Goal: Task Accomplishment & Management: Complete application form

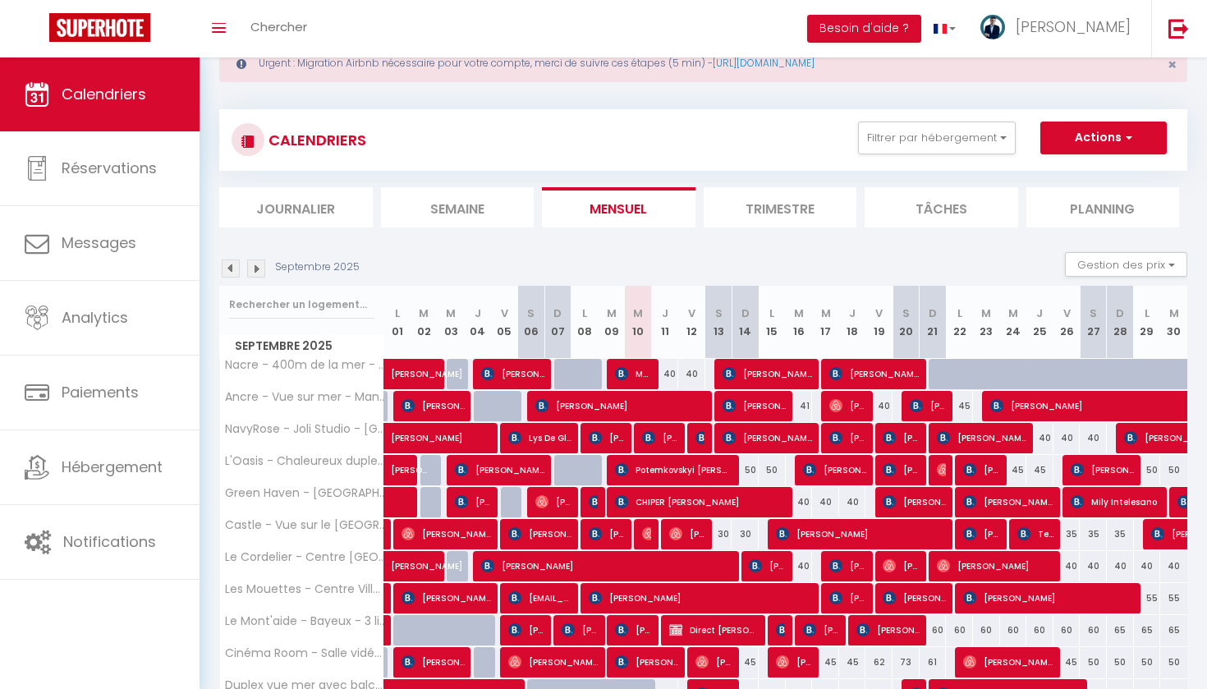
scroll to position [14, 0]
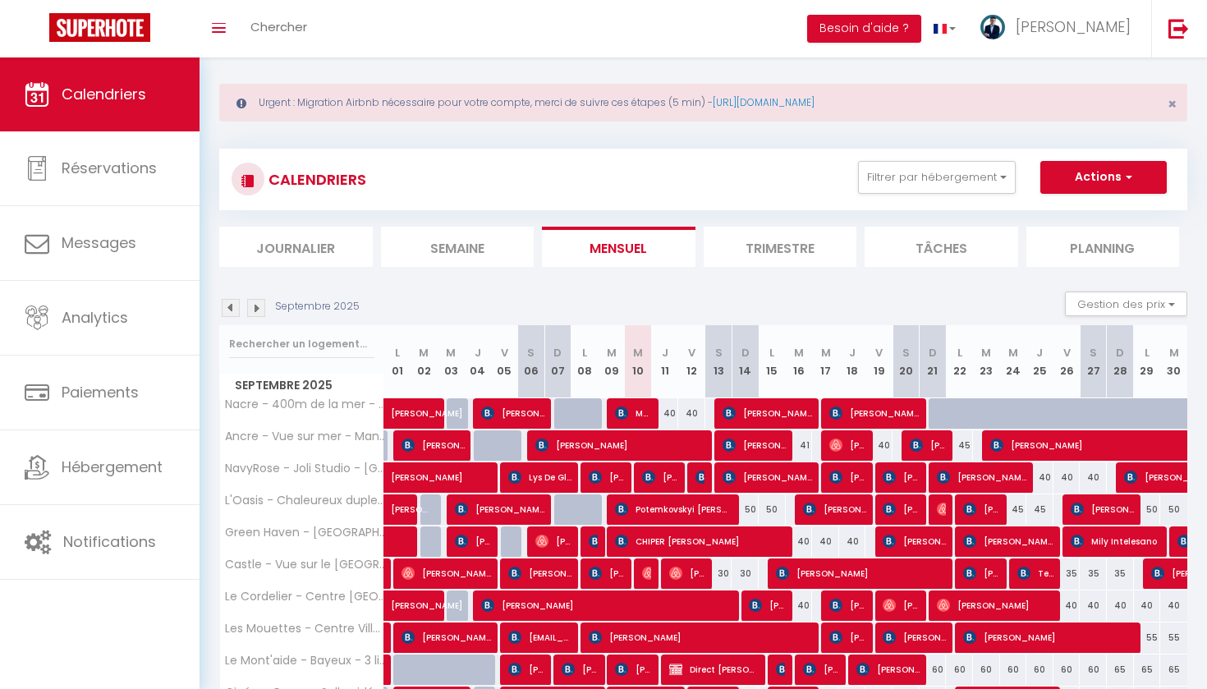
click at [1091, 170] on button "Actions" at bounding box center [1104, 177] width 126 height 33
click at [1048, 213] on link "Nouvelle réservation" at bounding box center [1086, 215] width 143 height 25
select select
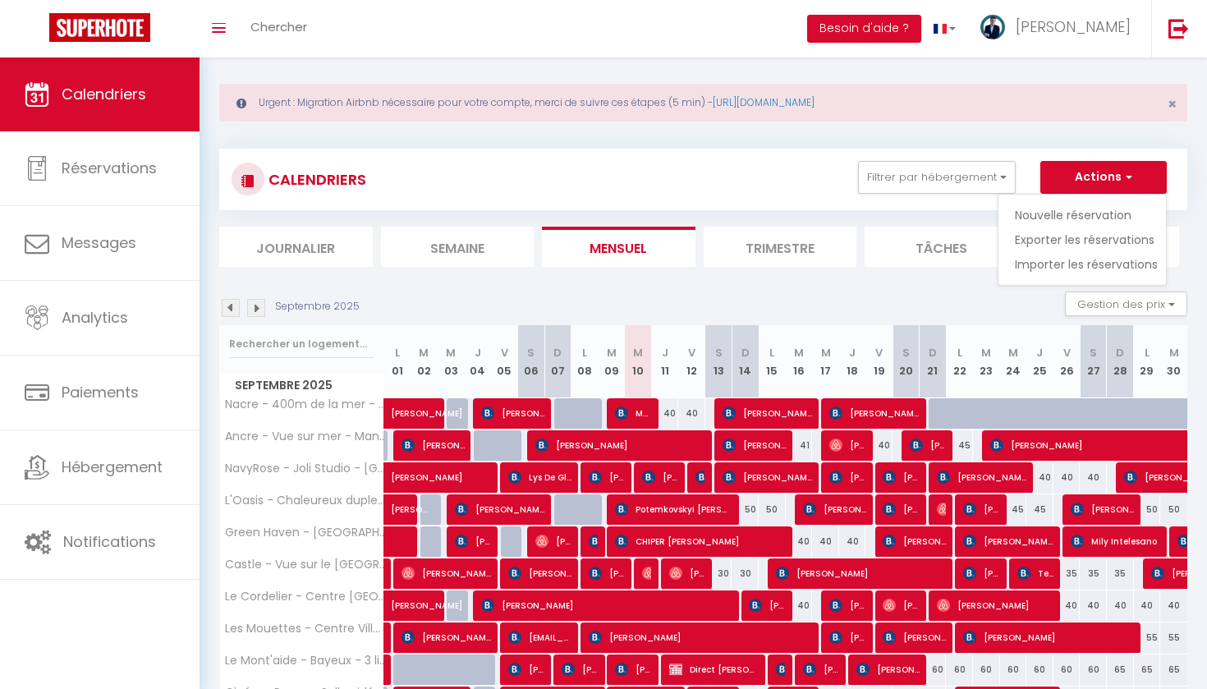
select select
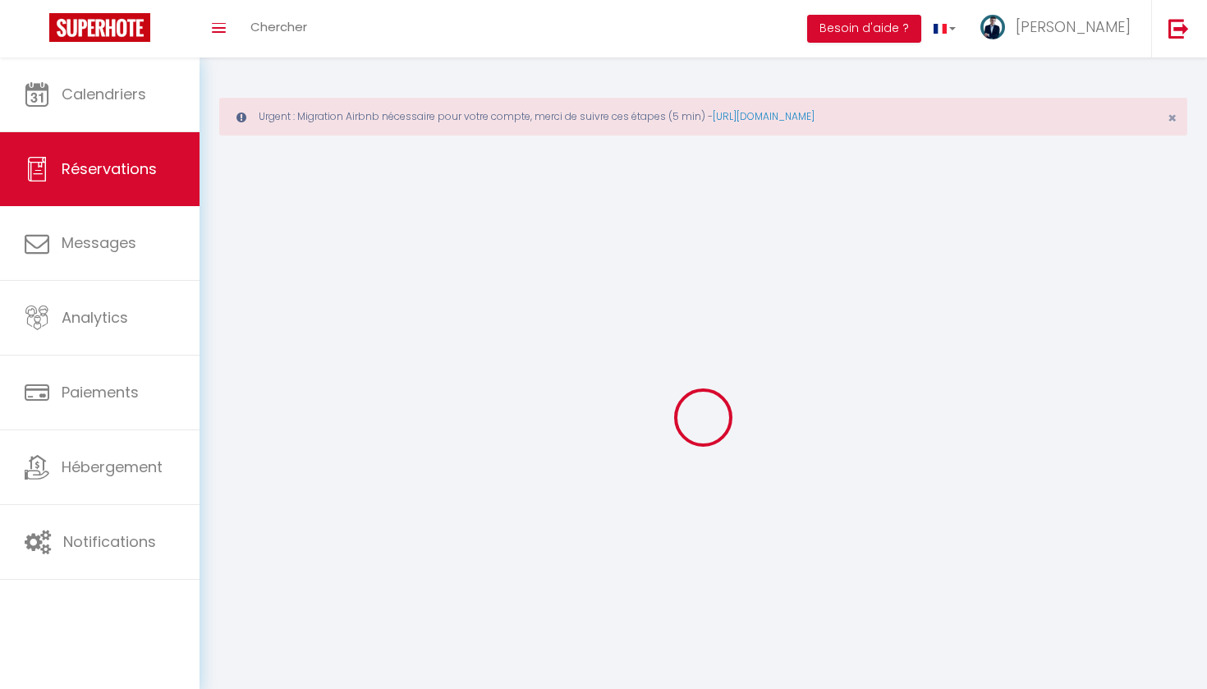
select select
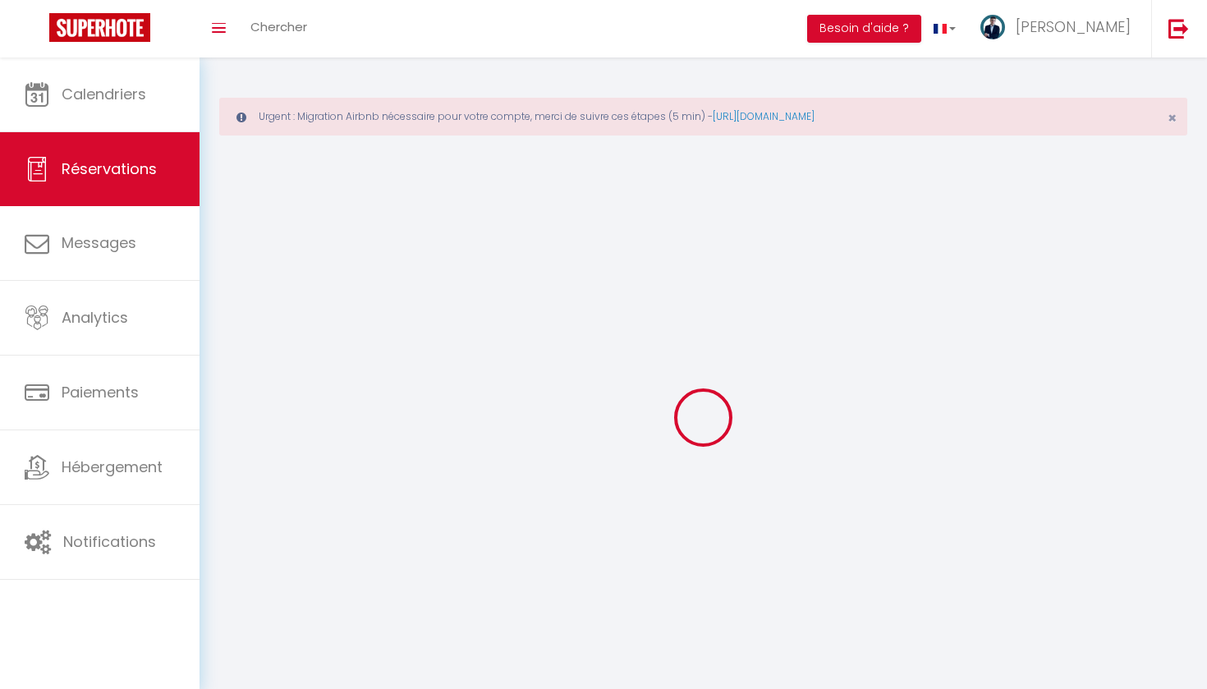
select select
checkbox input "false"
select select
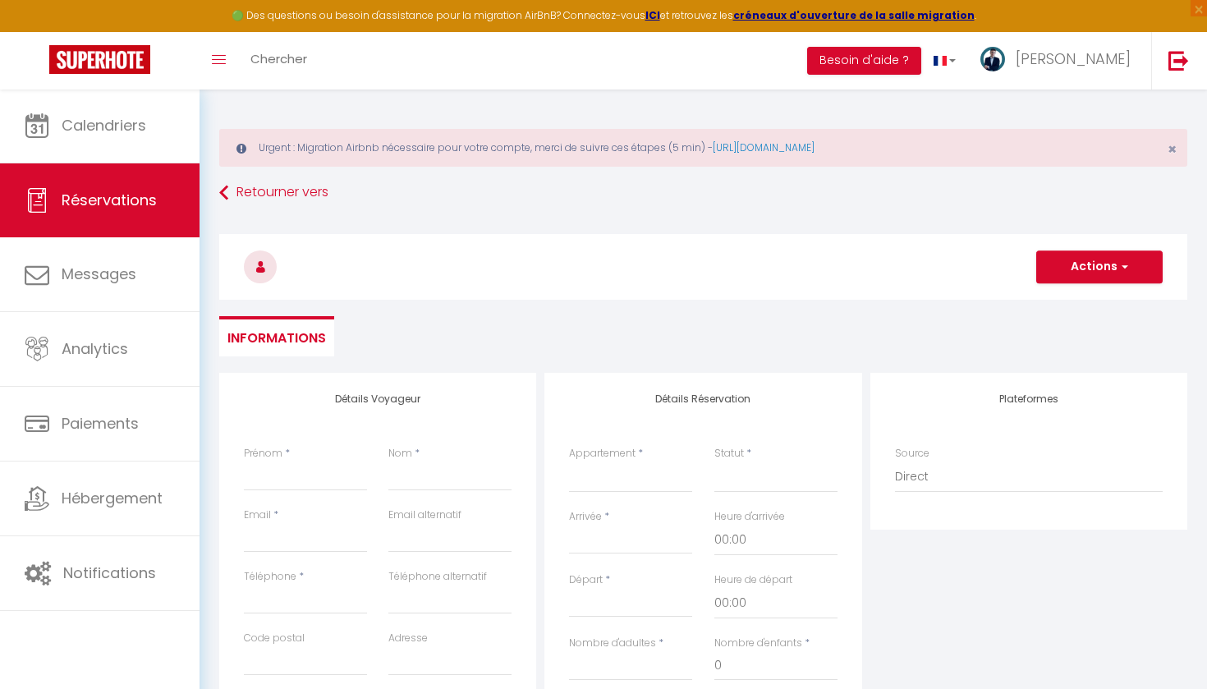
select select
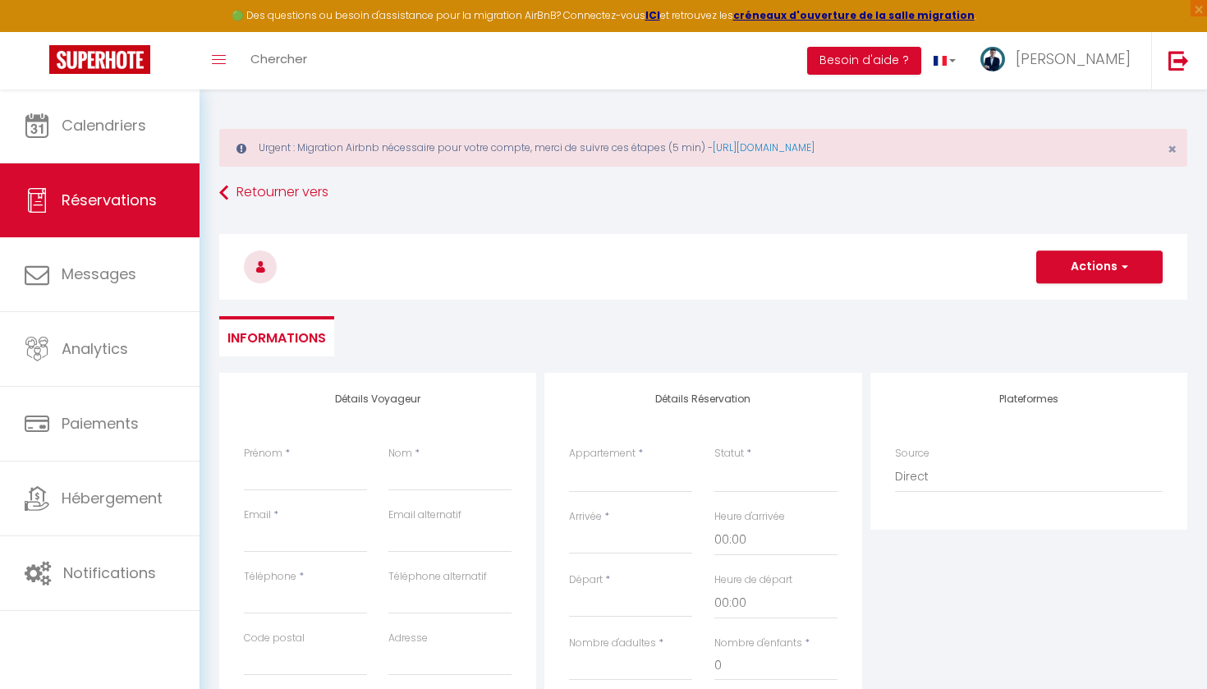
select select
checkbox input "false"
type input "D"
select select
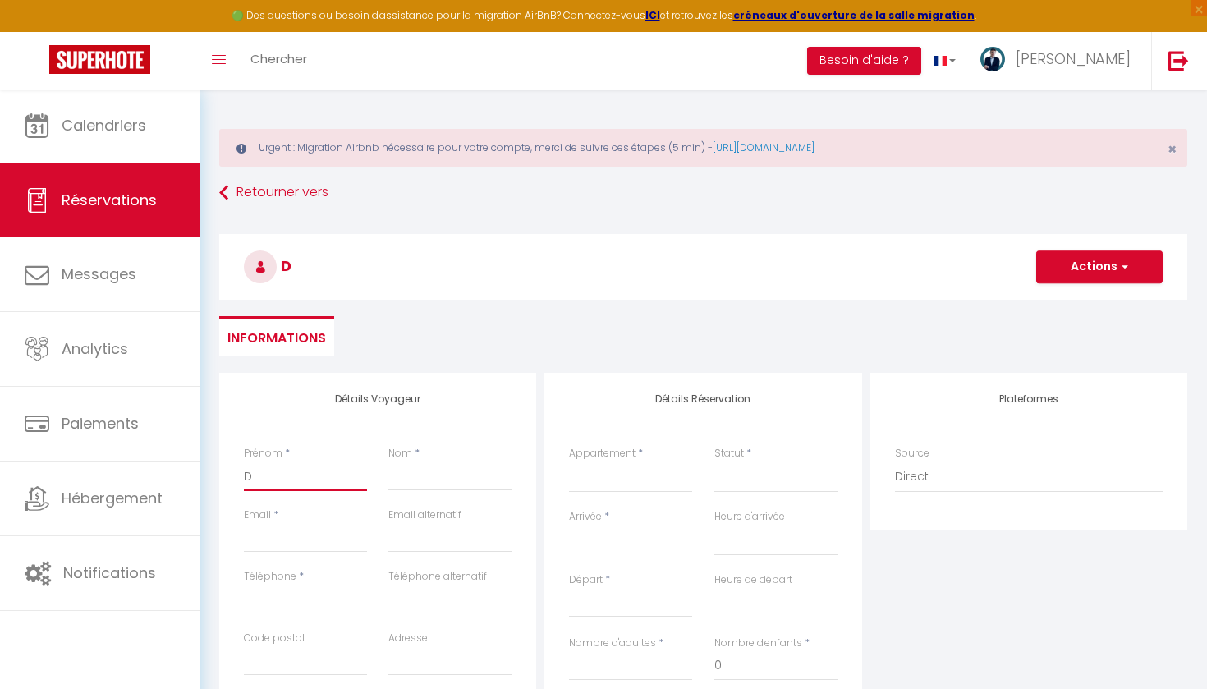
select select
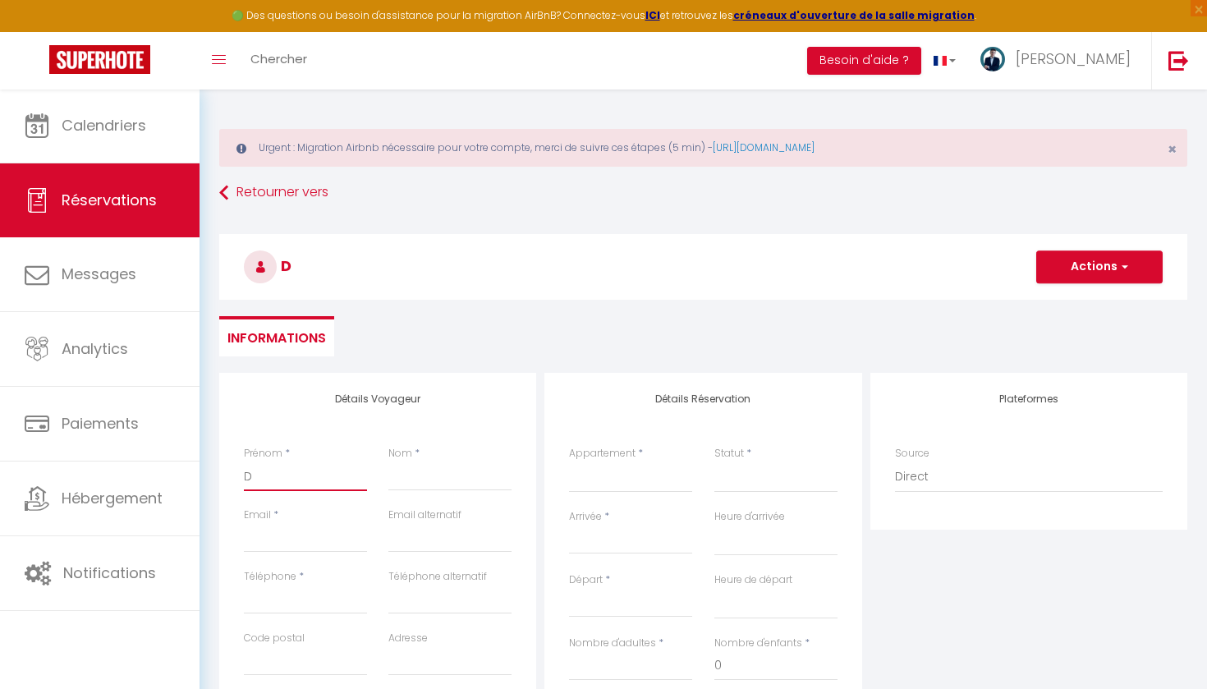
select select
checkbox input "false"
type input "Dr"
select select
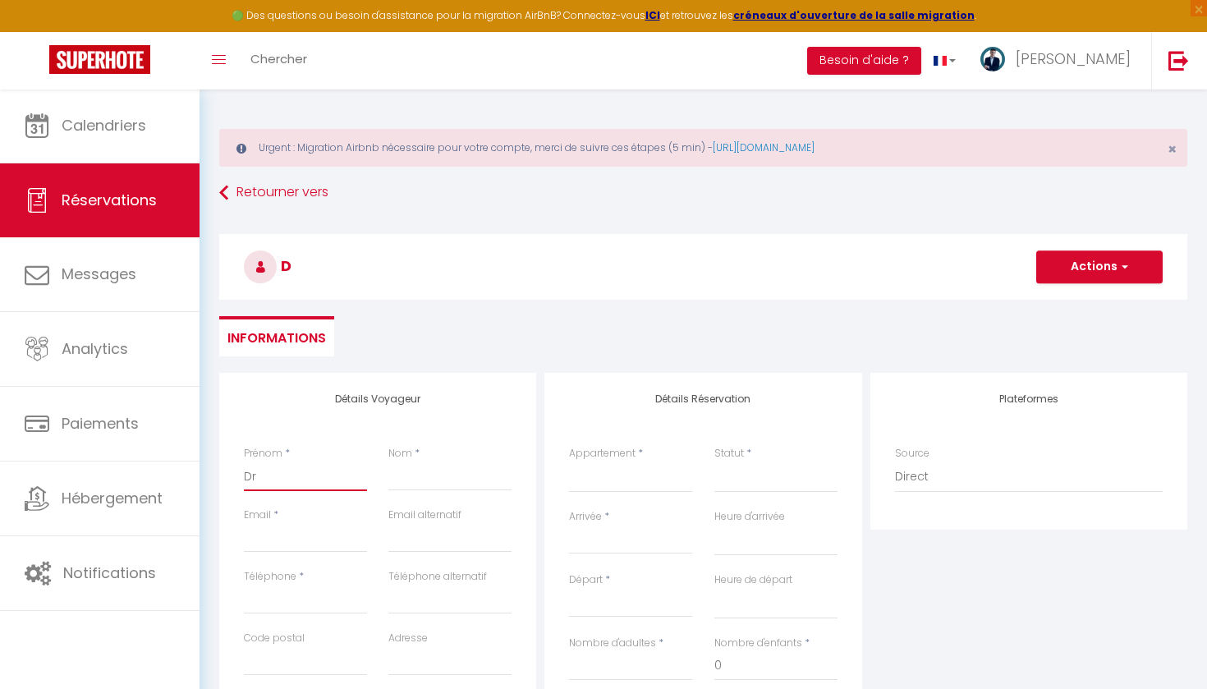
select select
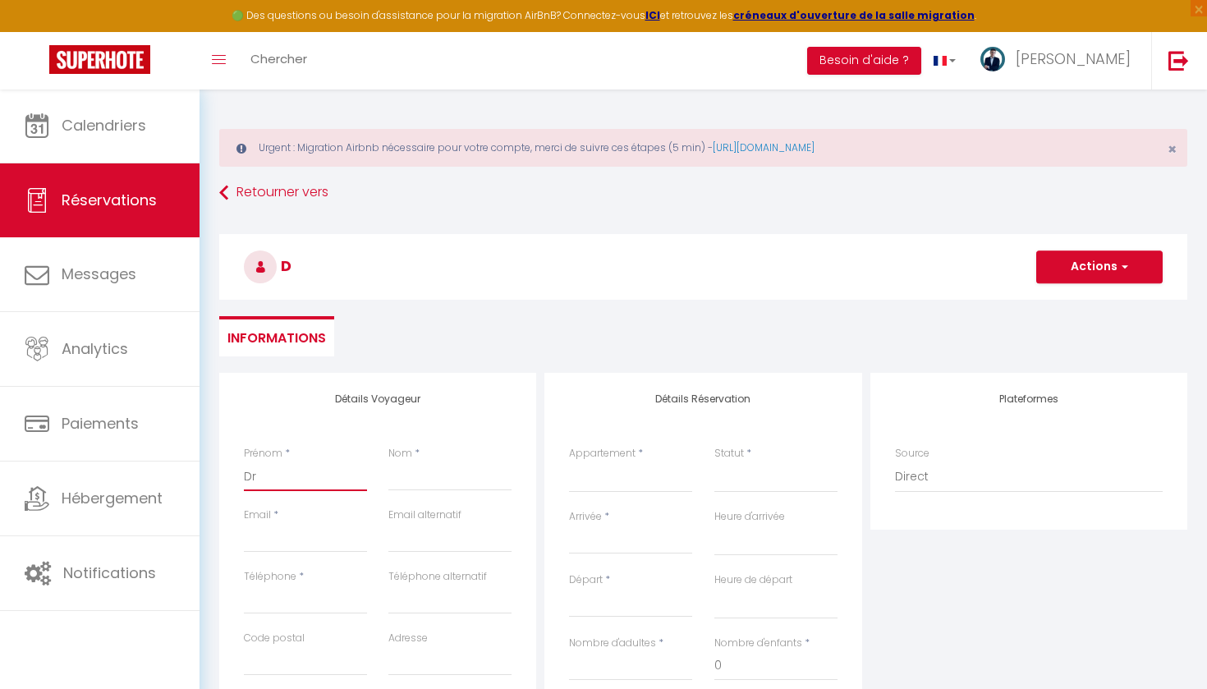
checkbox input "false"
type input "Dre"
select select
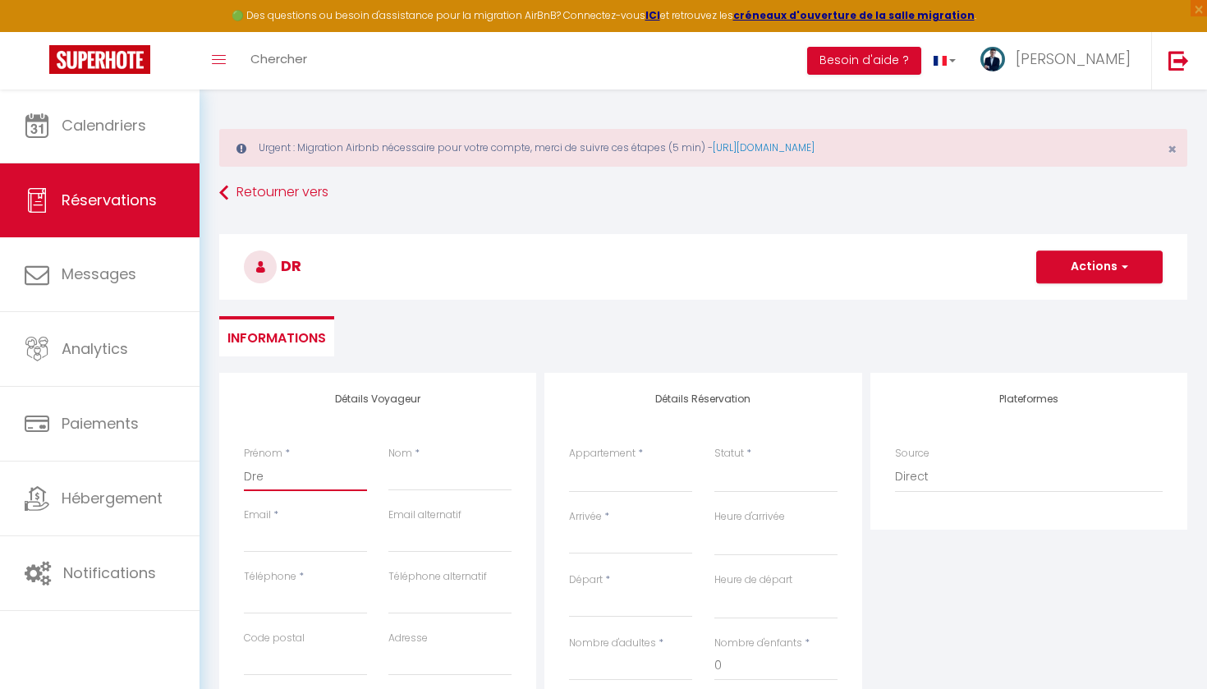
select select
checkbox input "false"
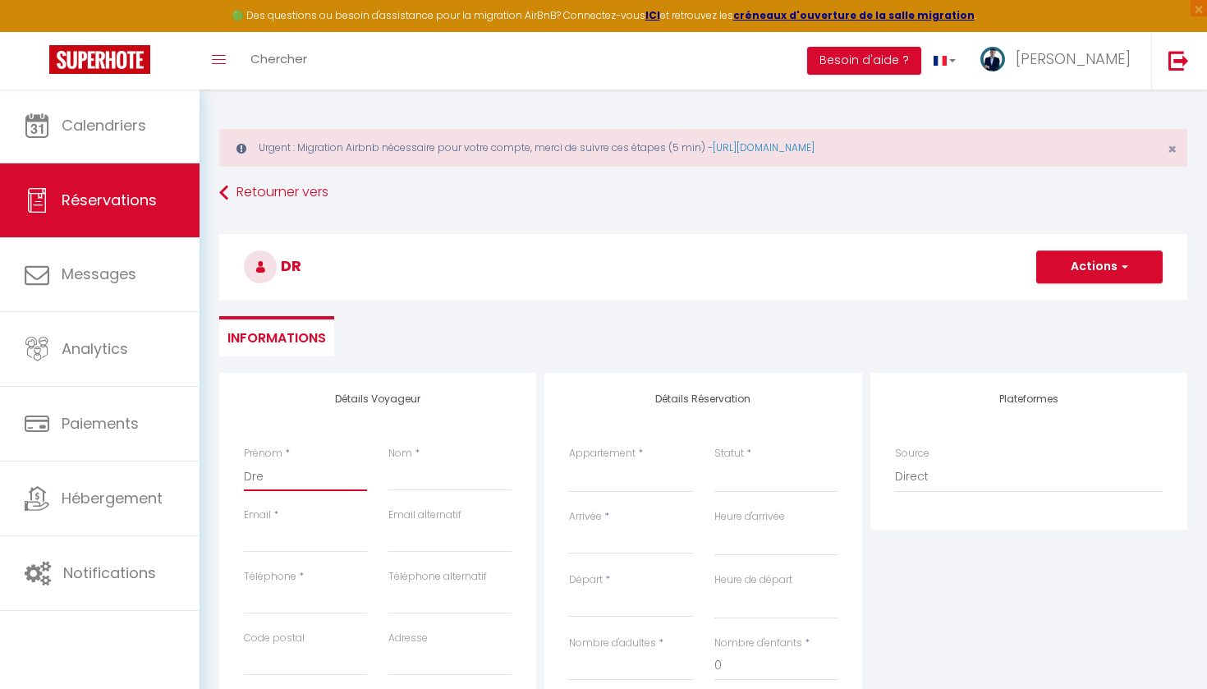
type input "Drei"
select select
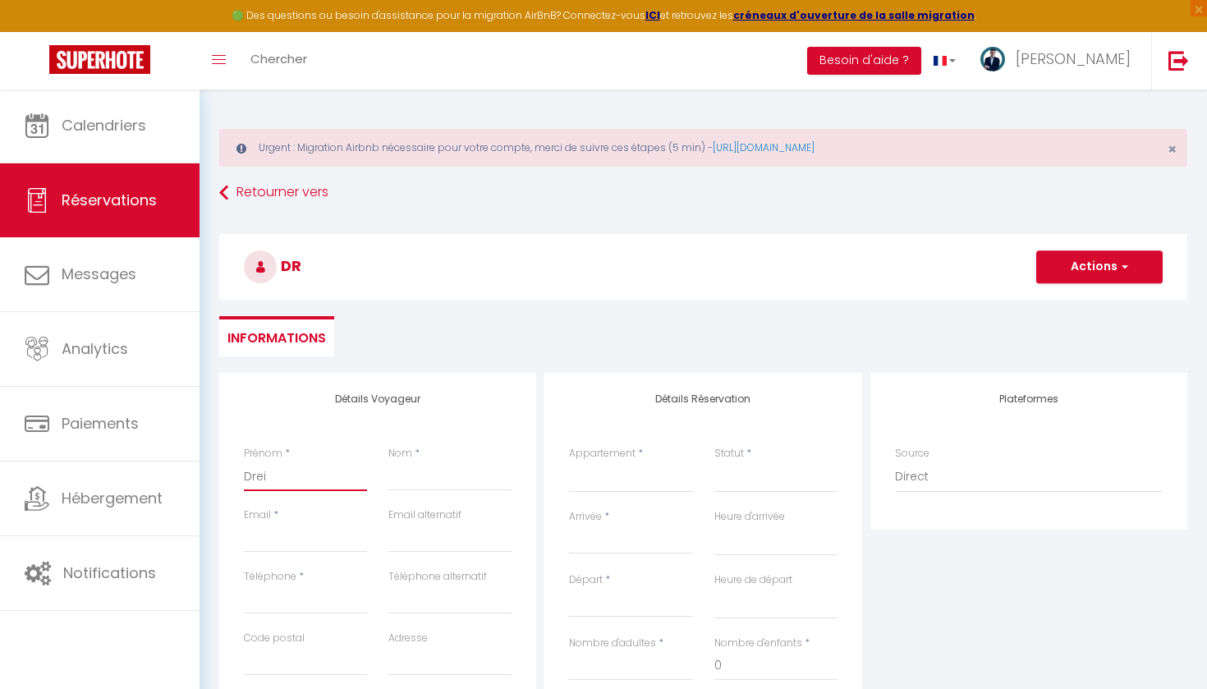
select select
checkbox input "false"
type input "Dreic"
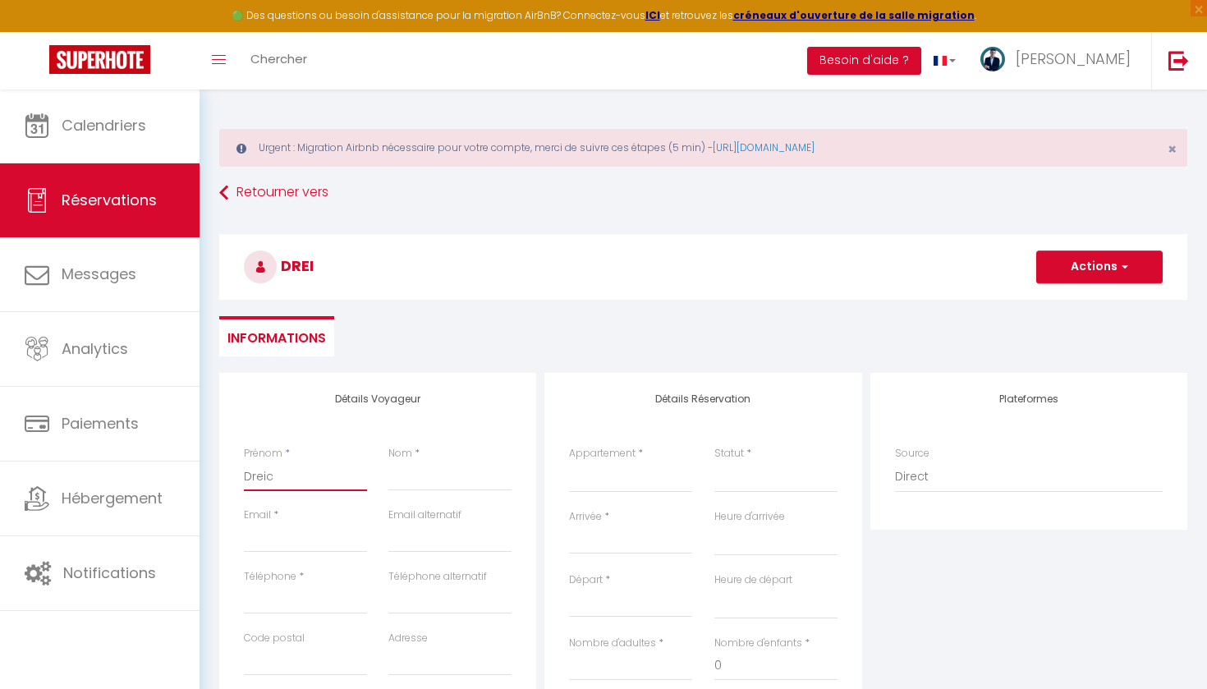
select select
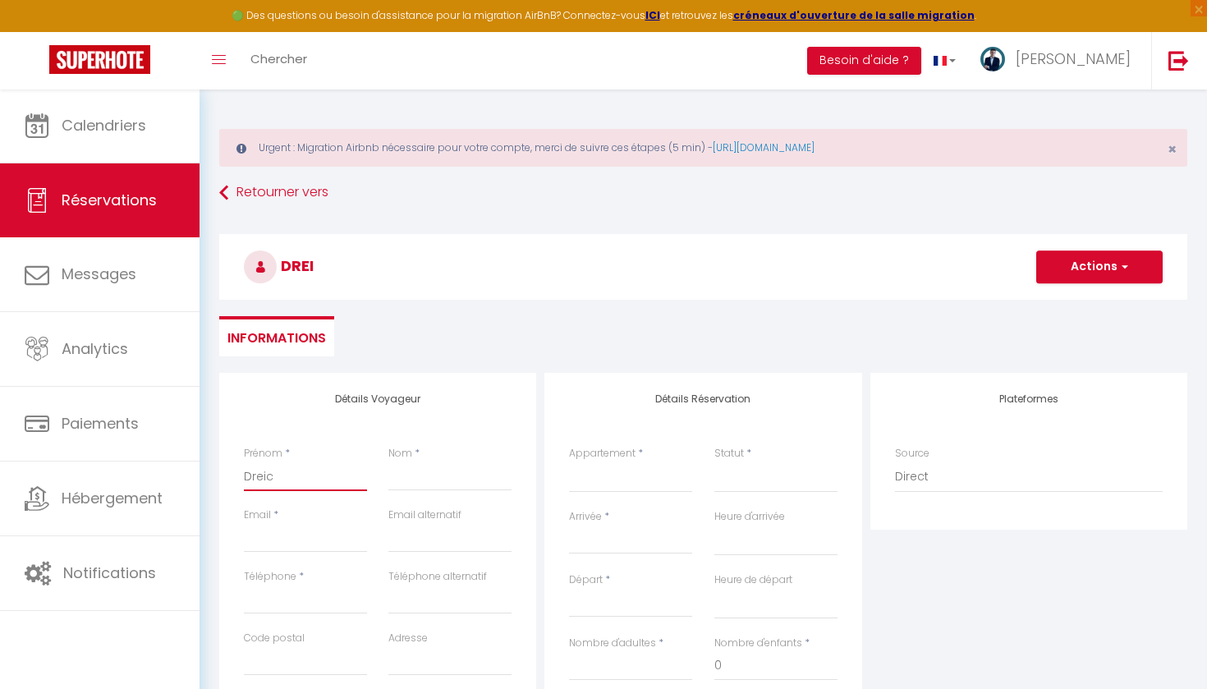
select select
checkbox input "false"
type input "Drei"
select select
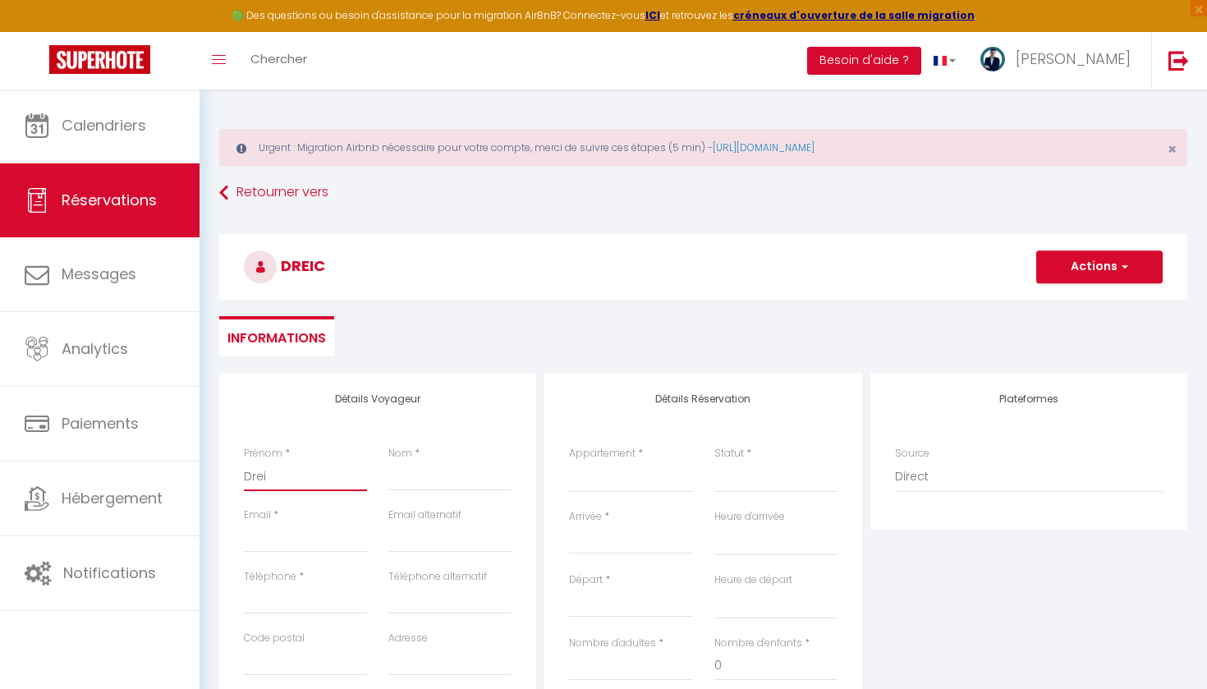
select select
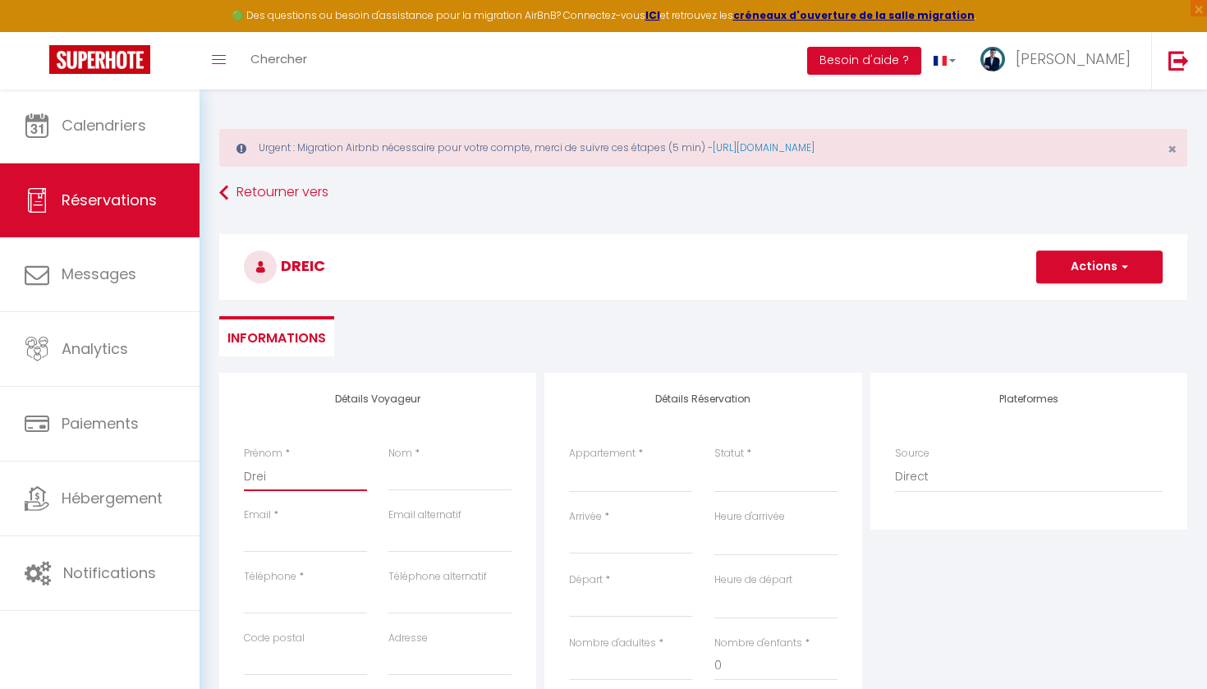
select select
checkbox input "false"
type input "Dre"
select select
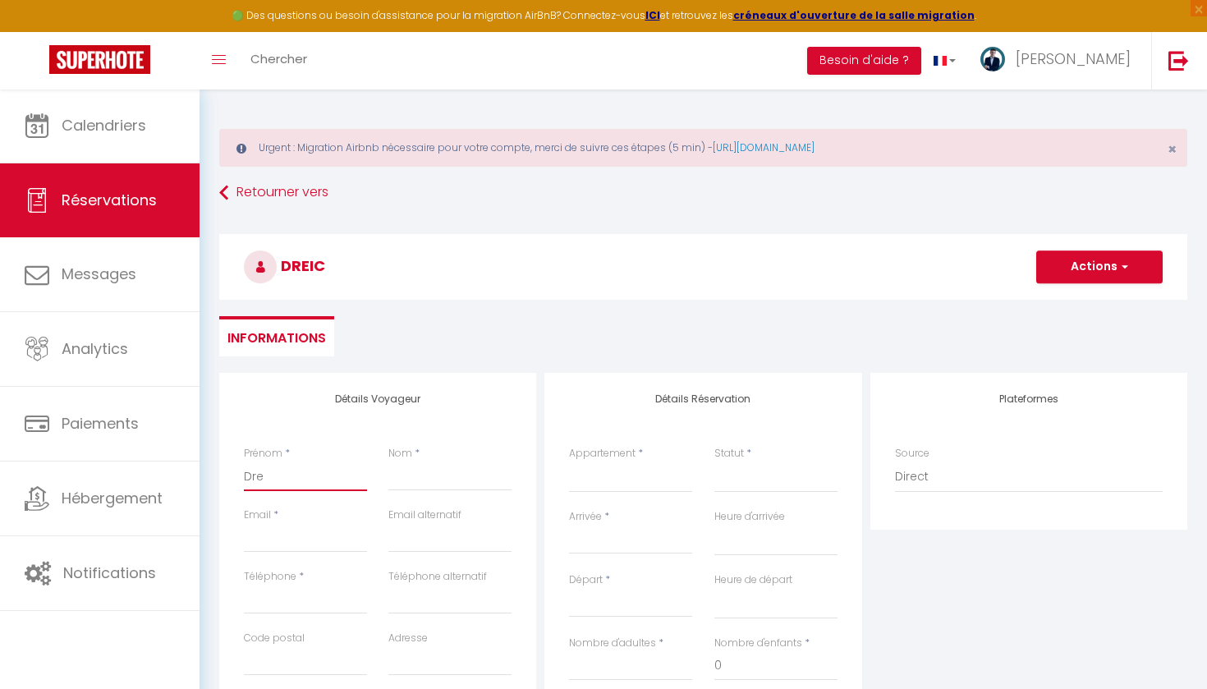
select select
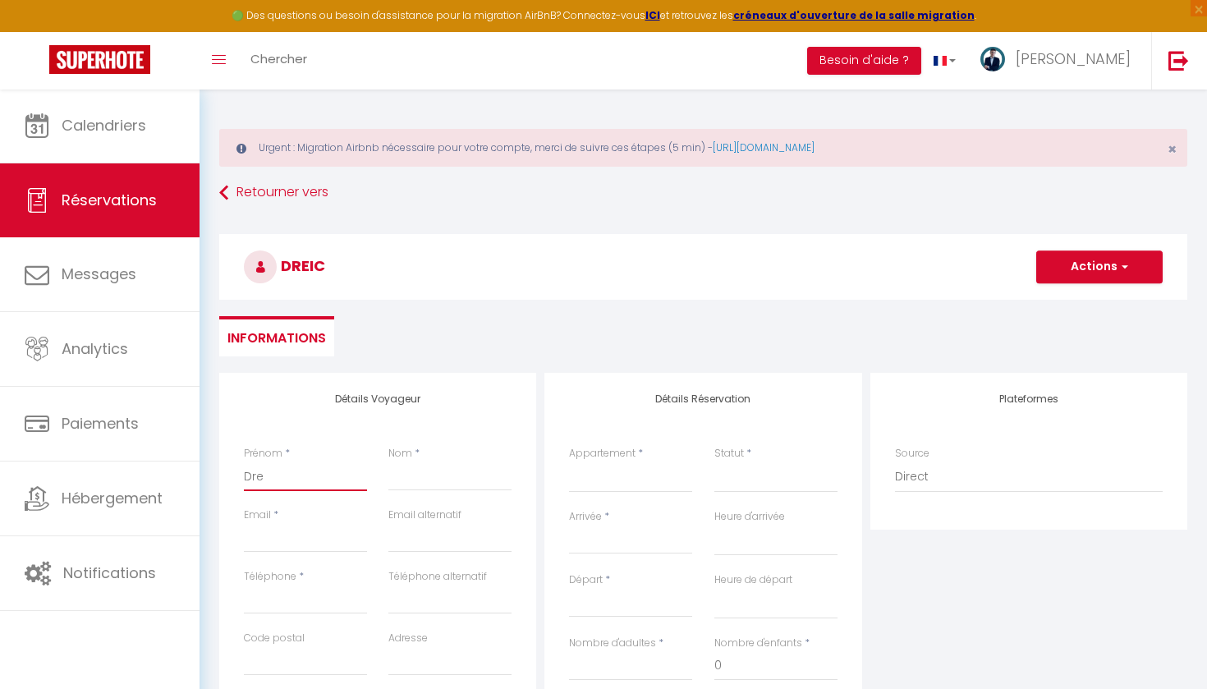
checkbox input "false"
type input "Dr"
select select
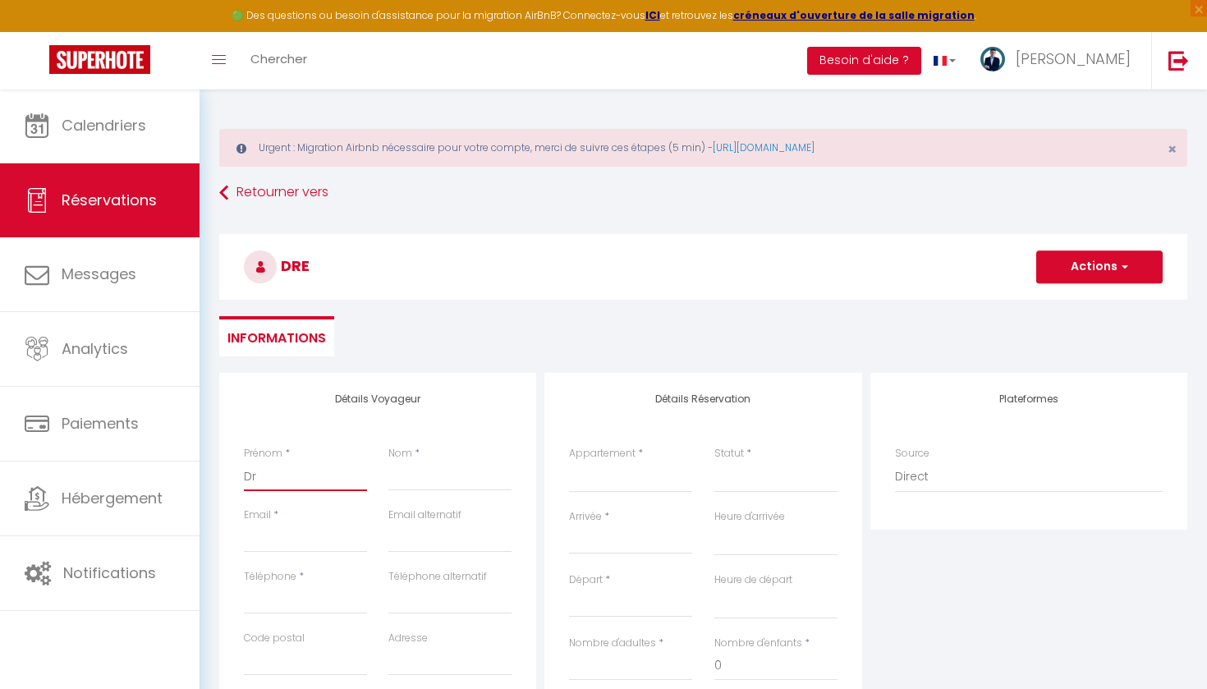
select select
checkbox input "false"
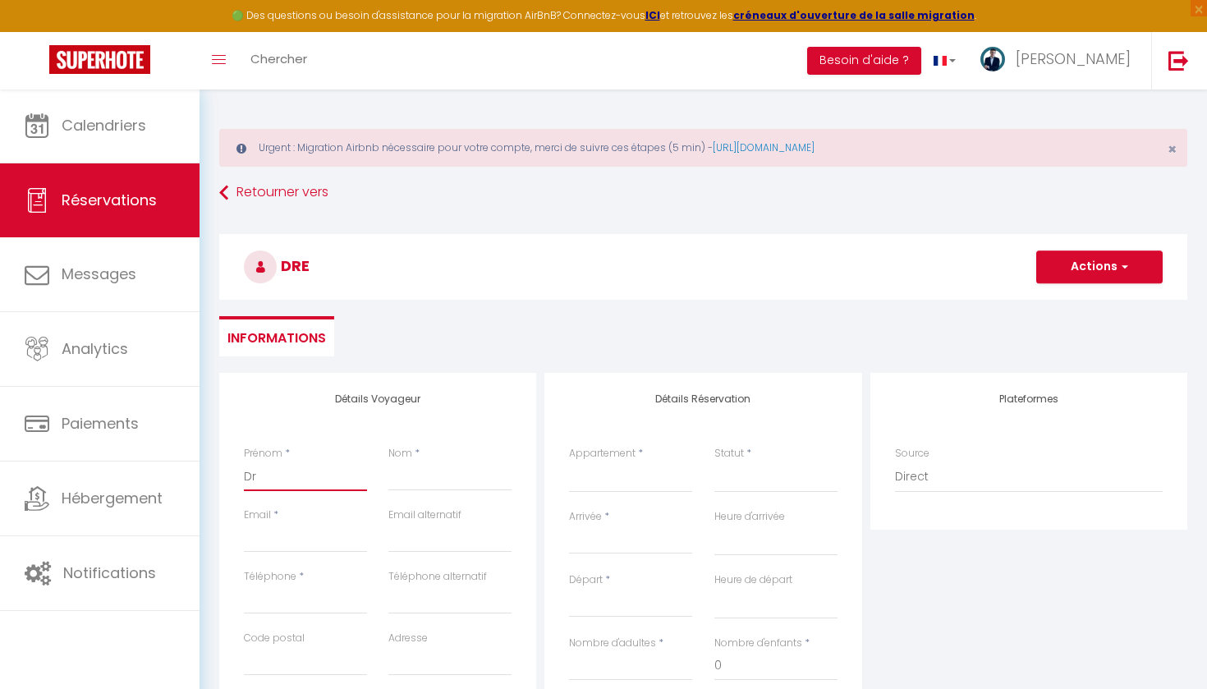
type input "D"
select select
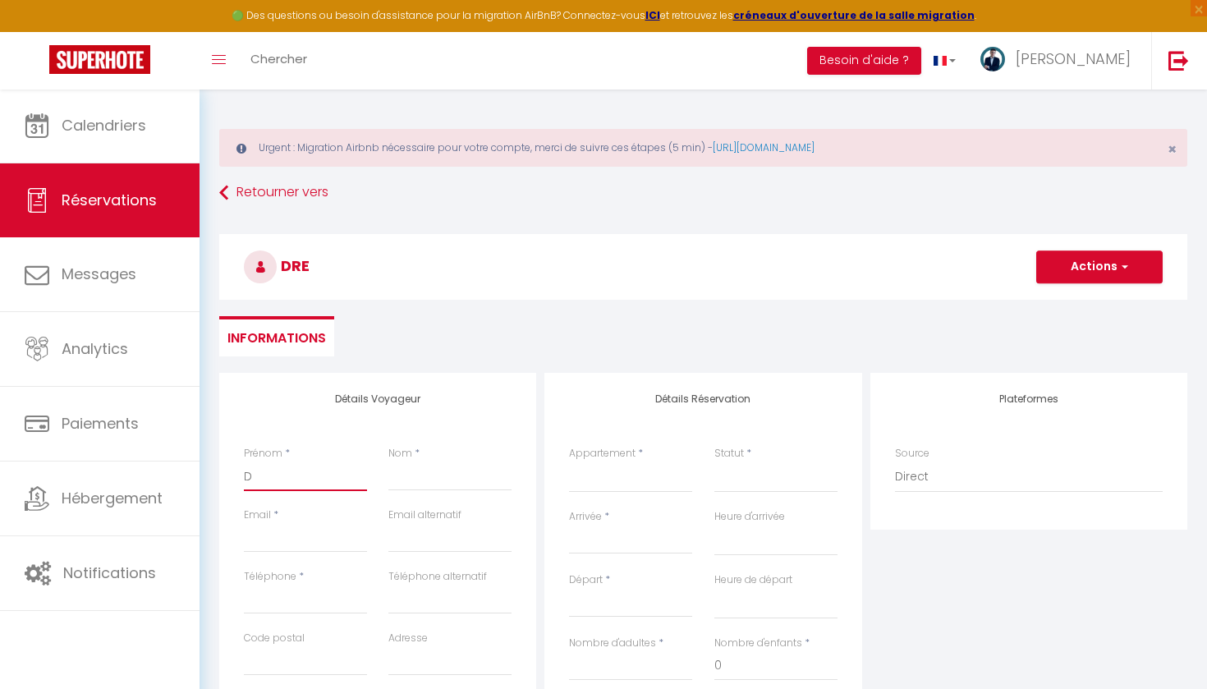
select select
checkbox input "false"
type input "Di"
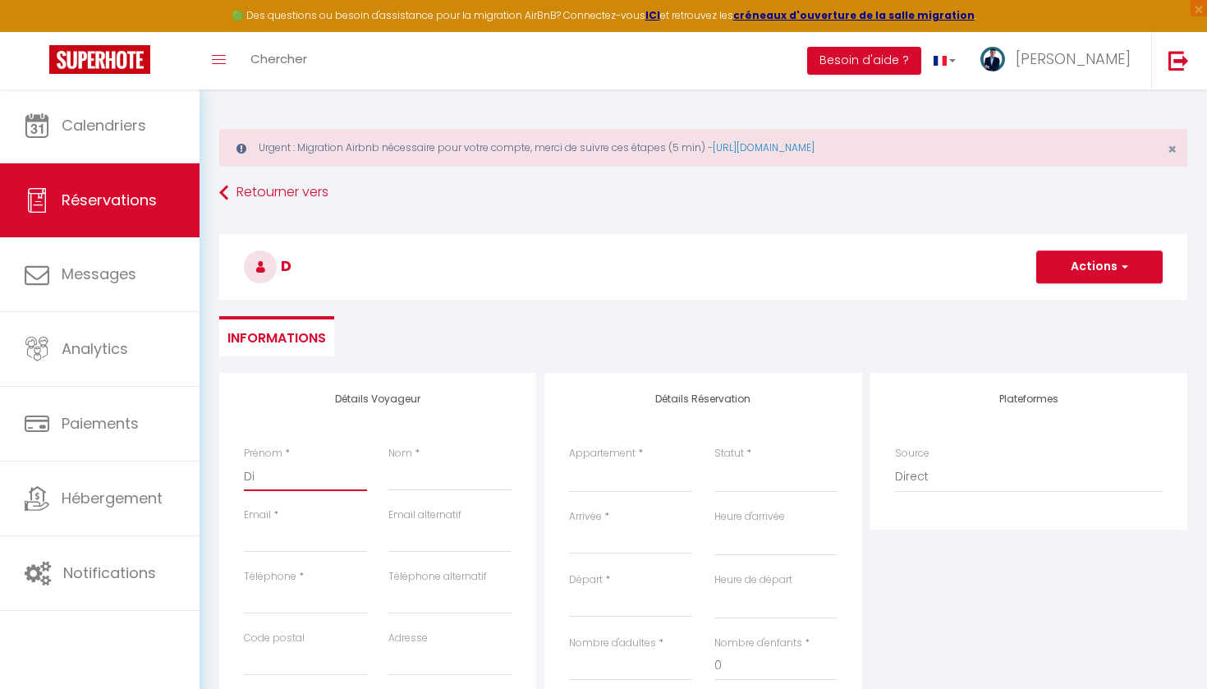
select select
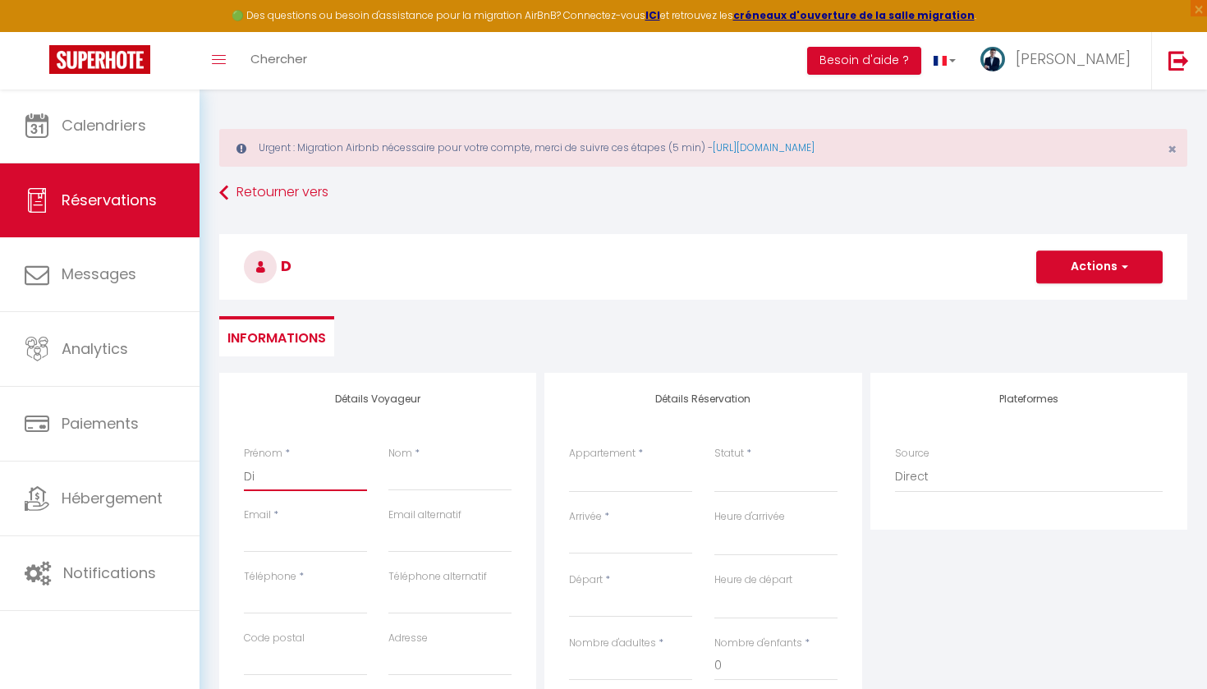
select select
checkbox input "false"
type input "Die"
select select
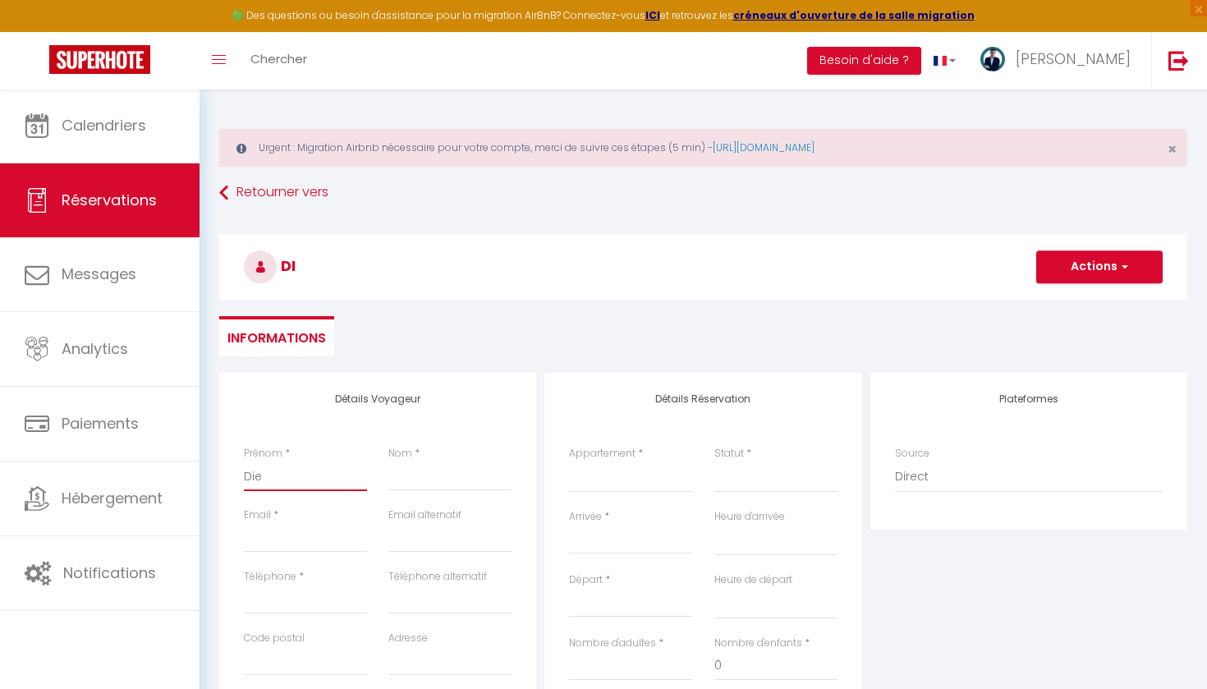
select select
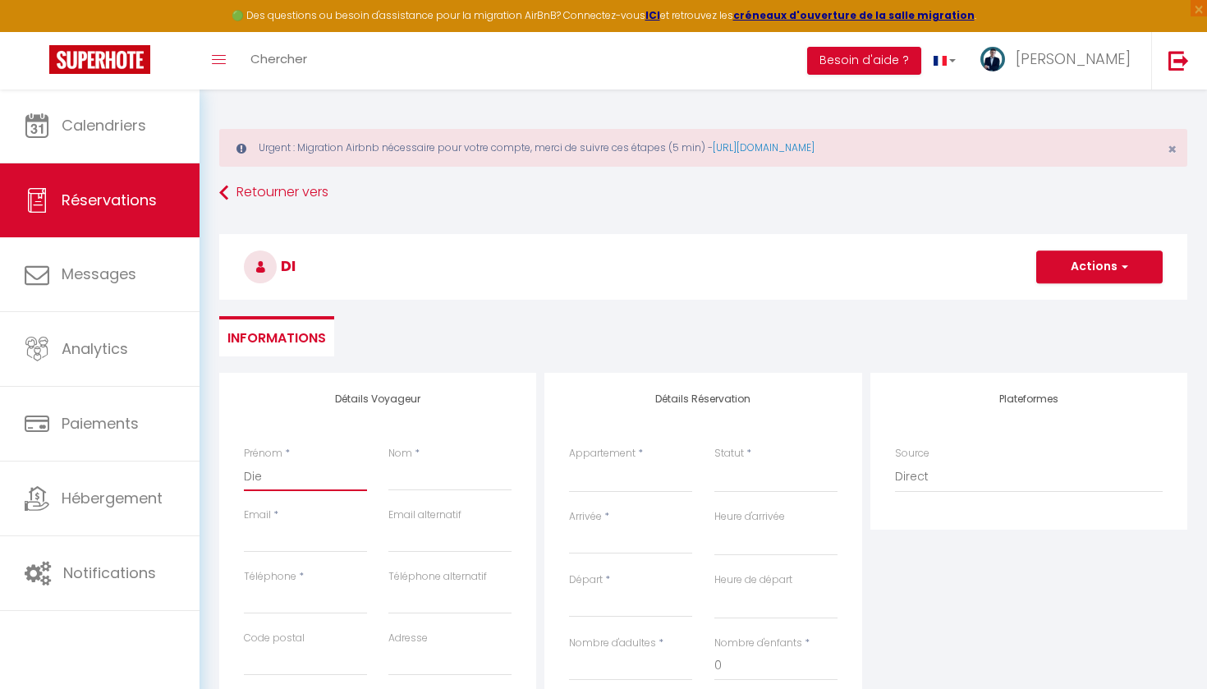
select select
checkbox input "false"
type input "Di"
select select
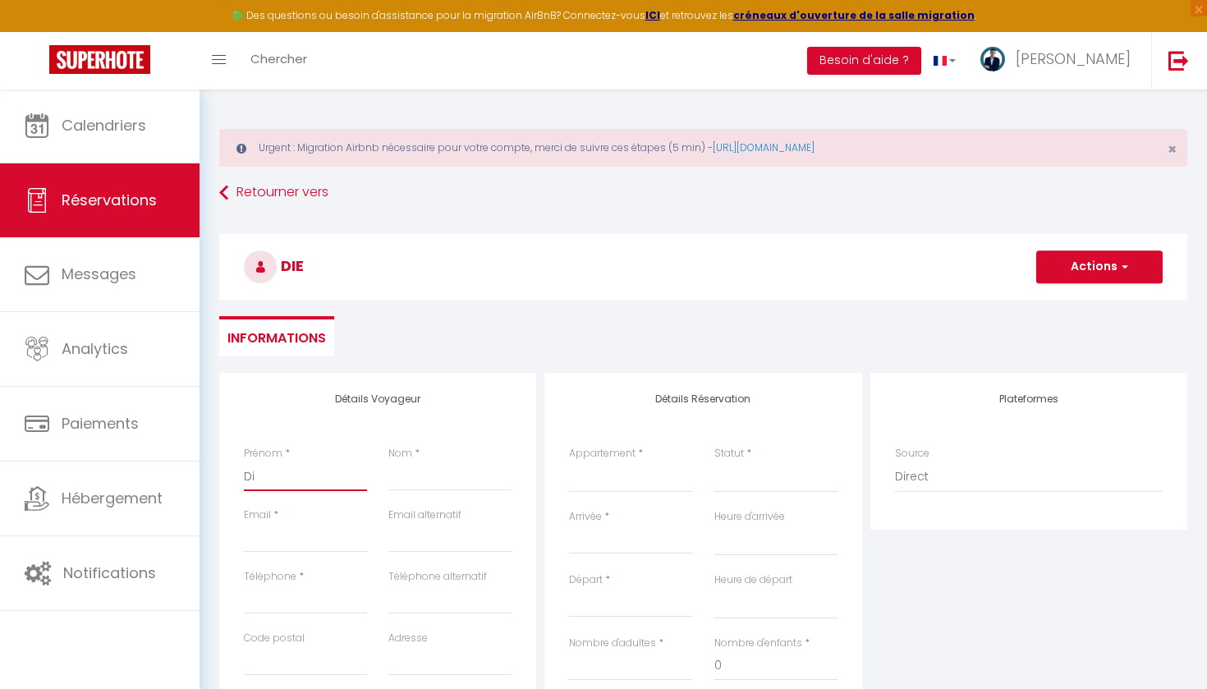
select select
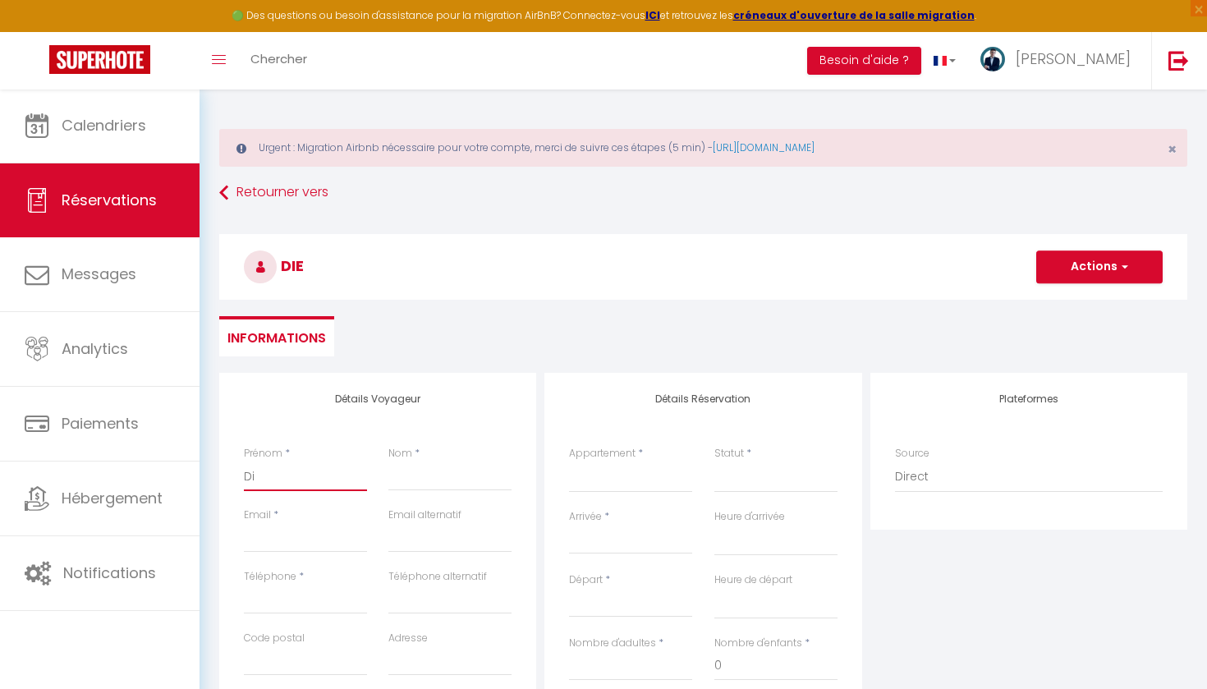
checkbox input "false"
type input "Dir"
select select
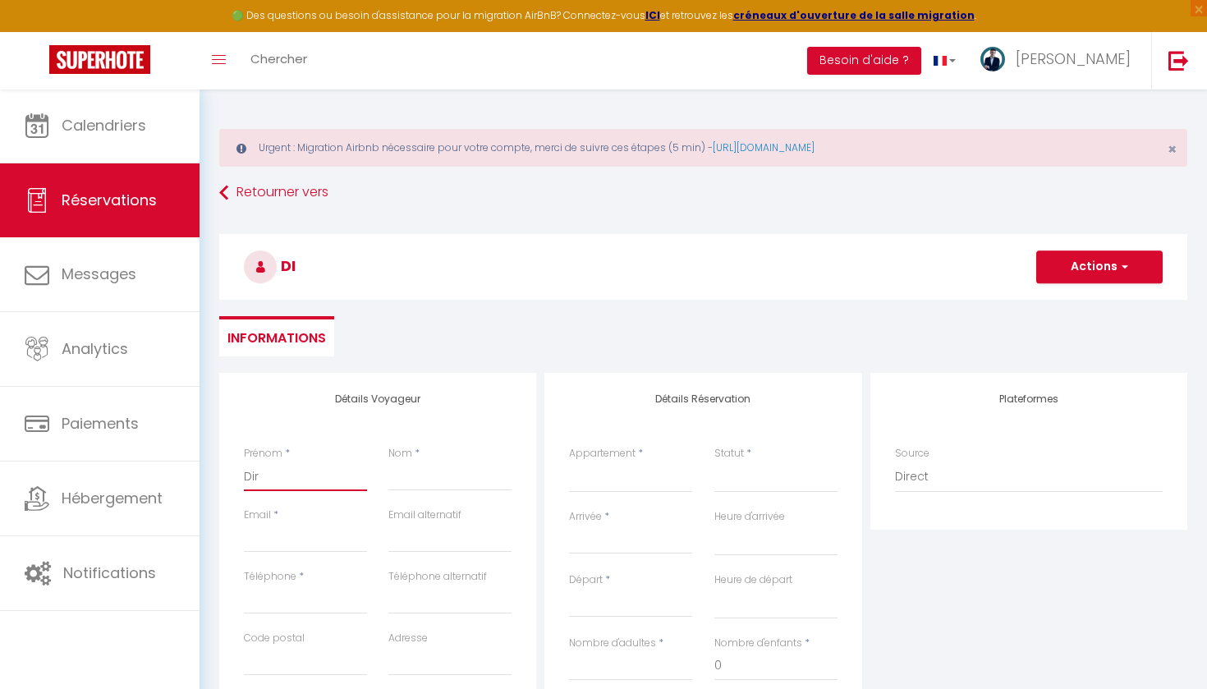
select select
checkbox input "false"
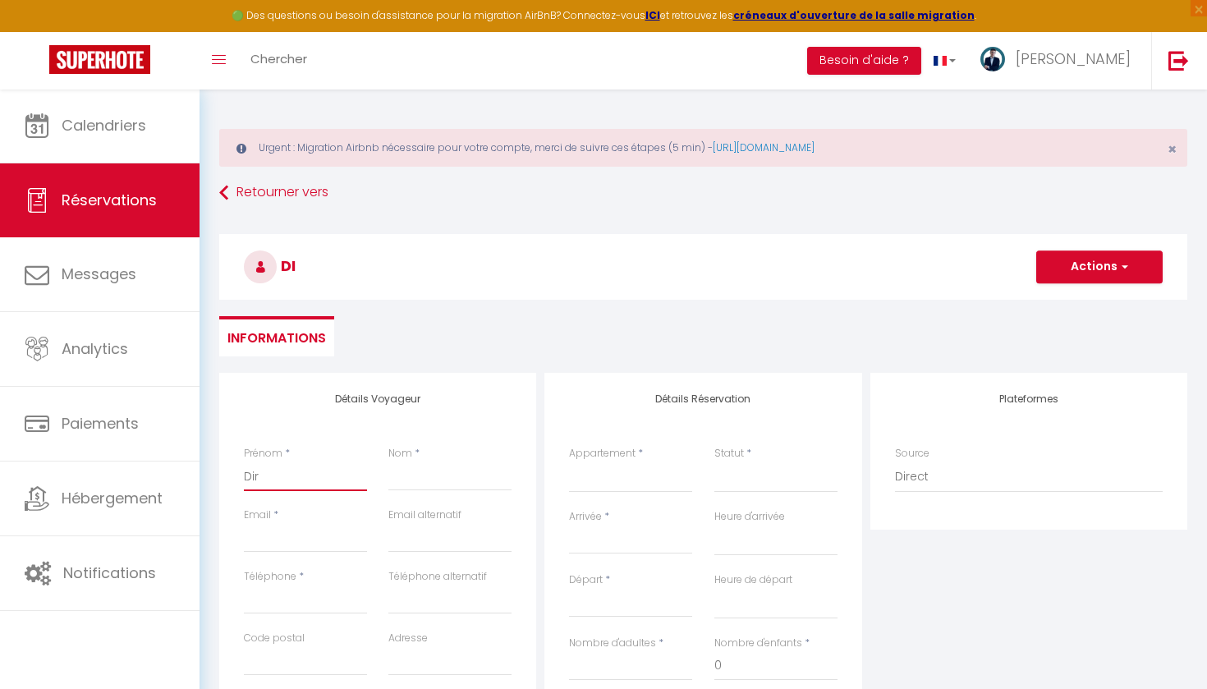
type input "Dire"
select select
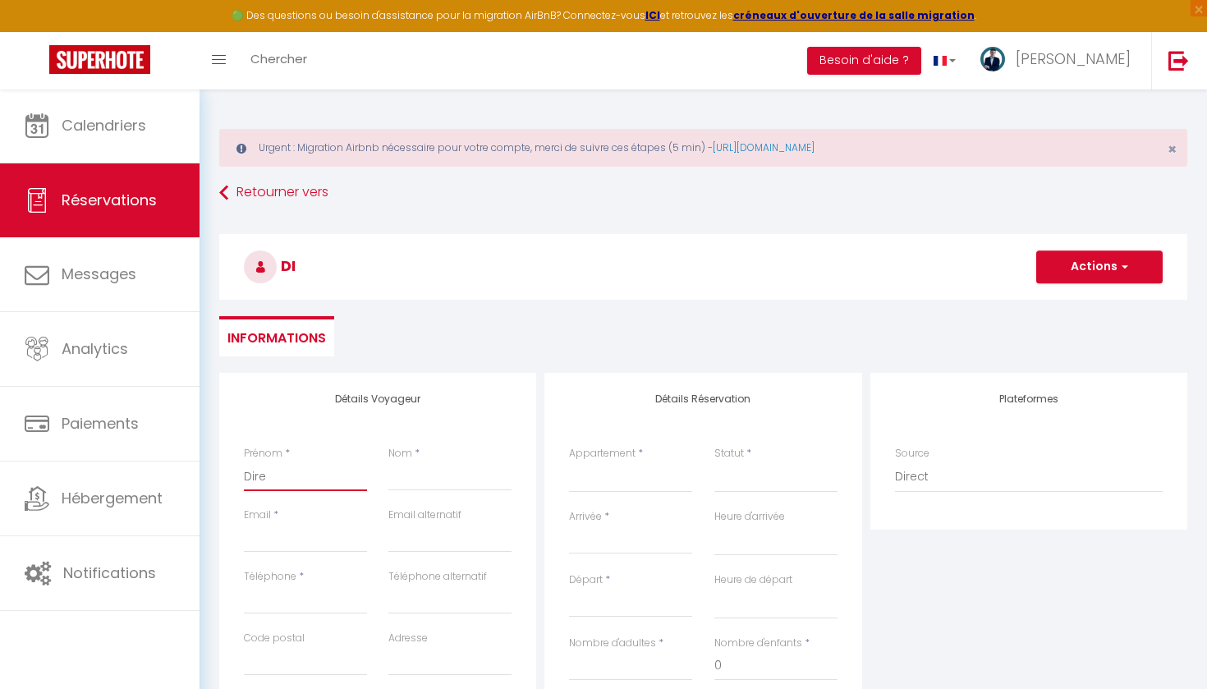
select select
checkbox input "false"
type input "Direc"
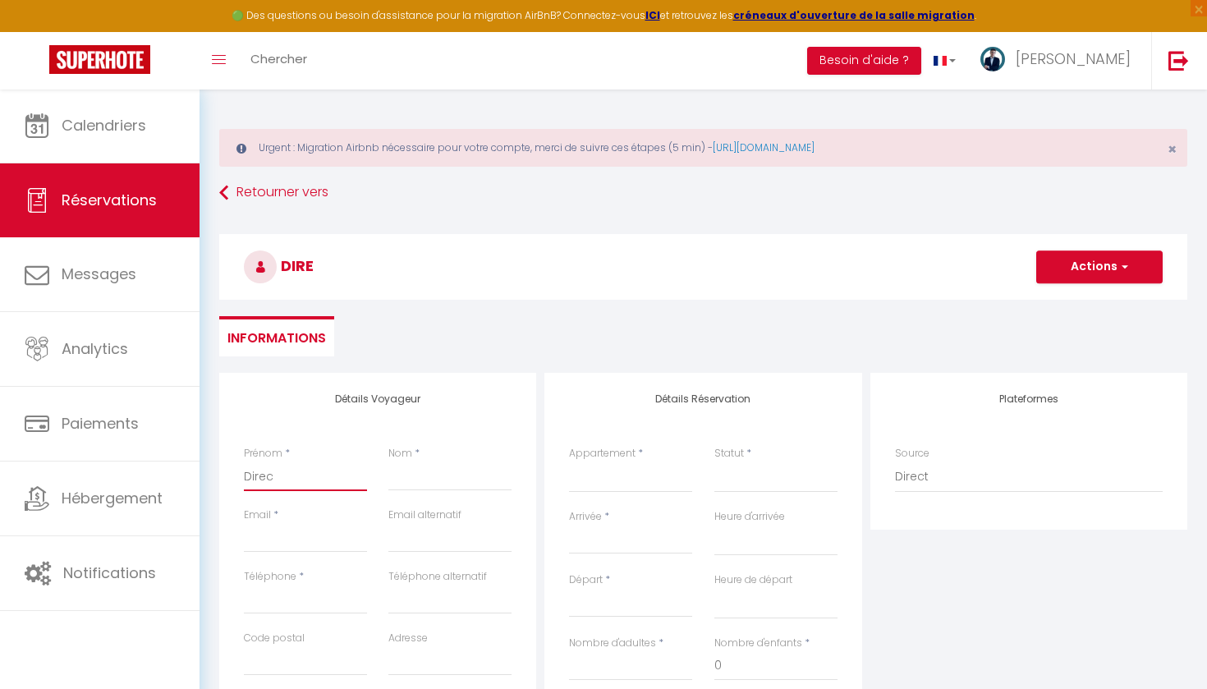
select select
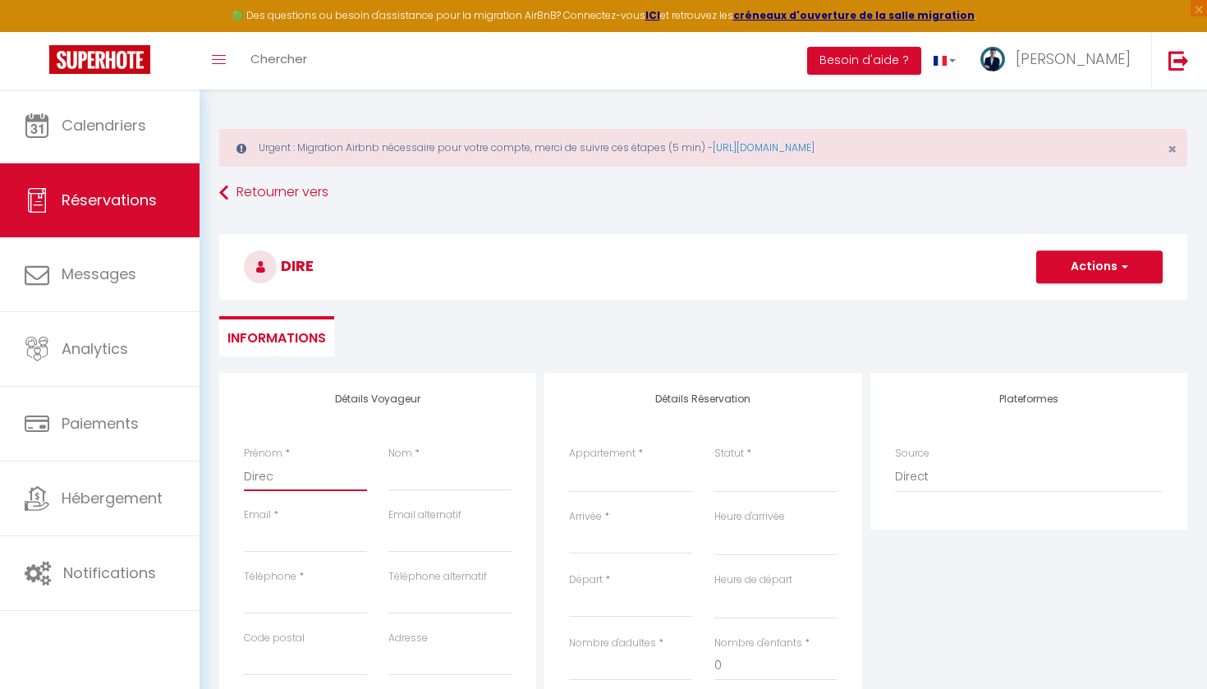
select select
checkbox input "false"
type input "Direct"
select select
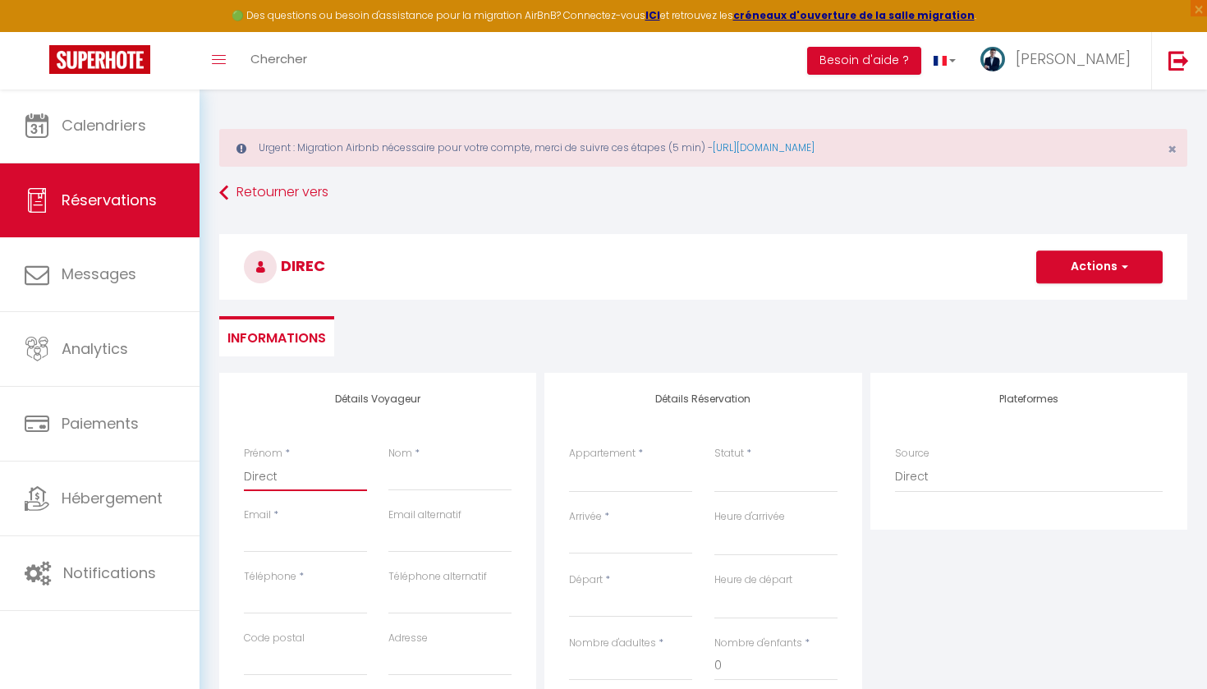
select select
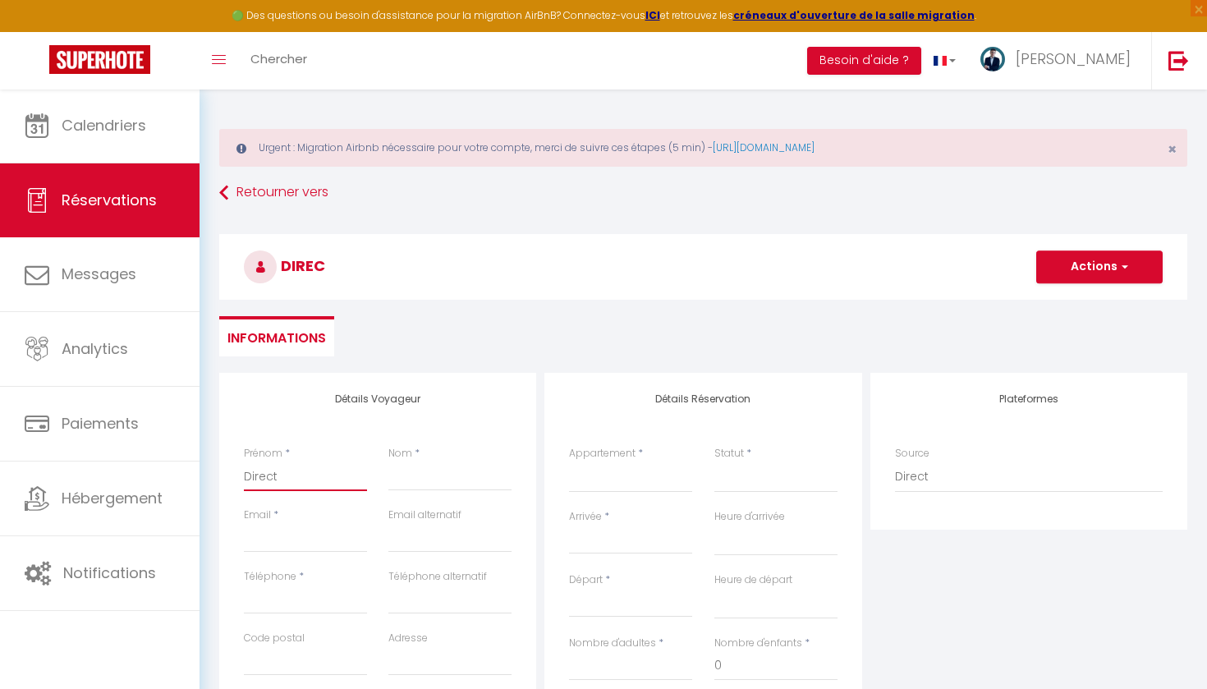
select select
checkbox input "false"
type input "Direct"
type input "b"
select select
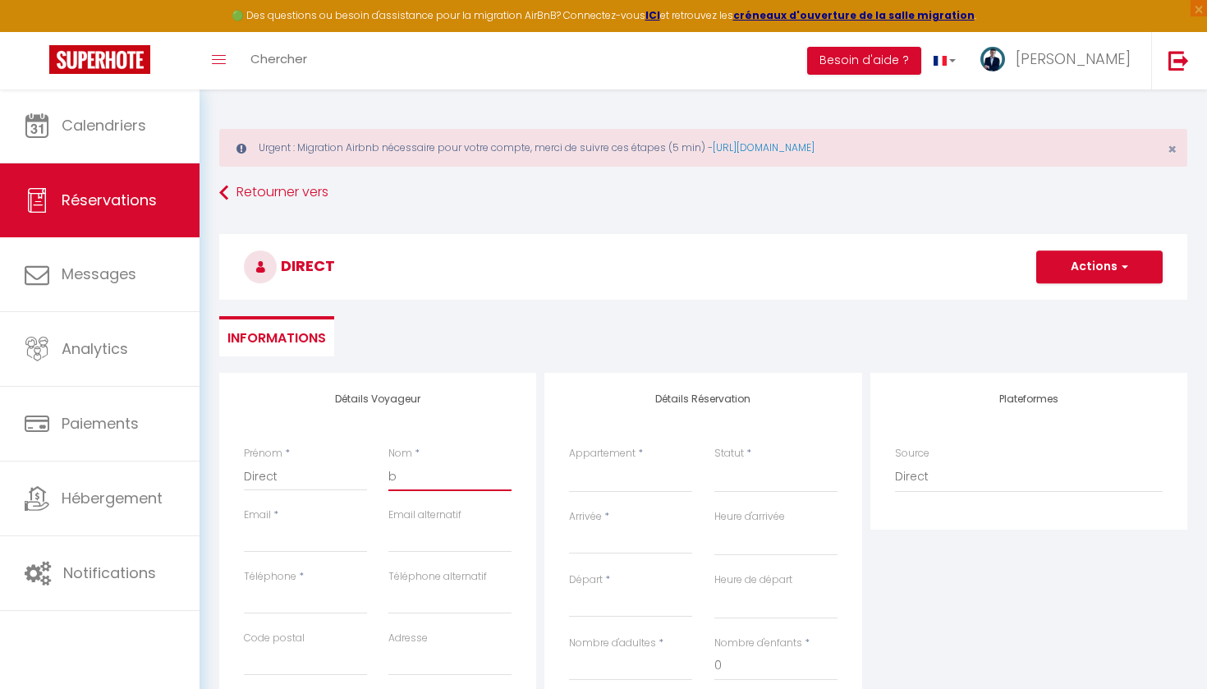
select select
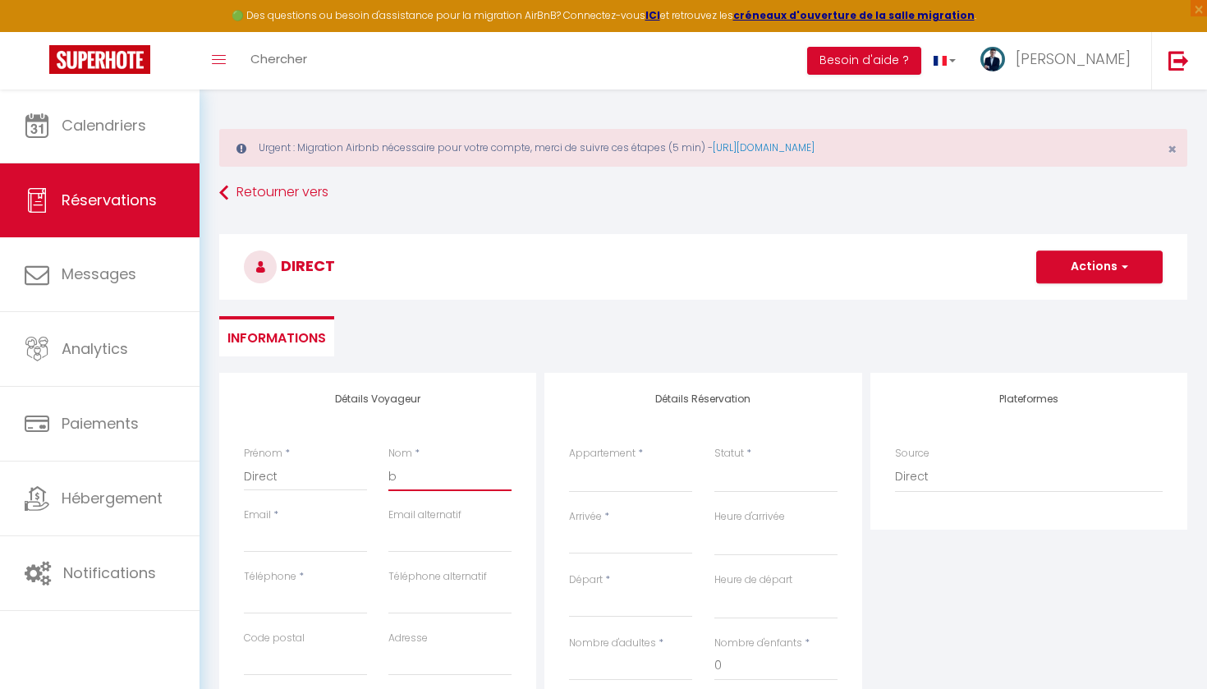
select select
checkbox input "false"
select select
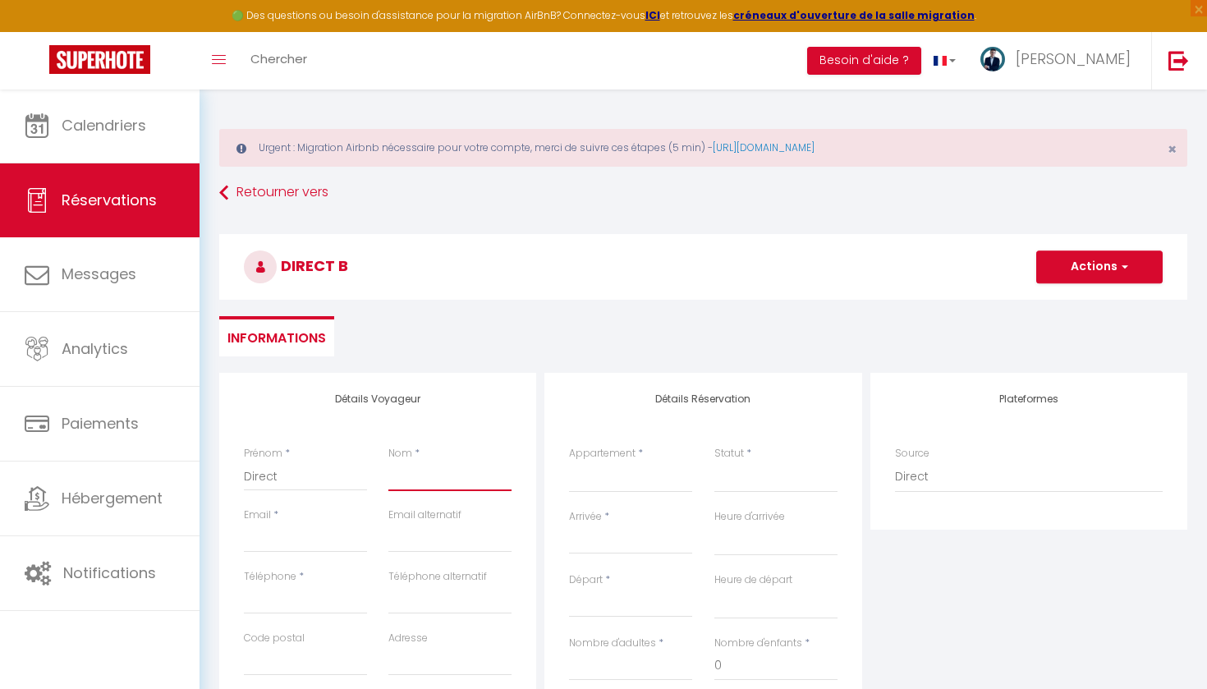
select select
checkbox input "false"
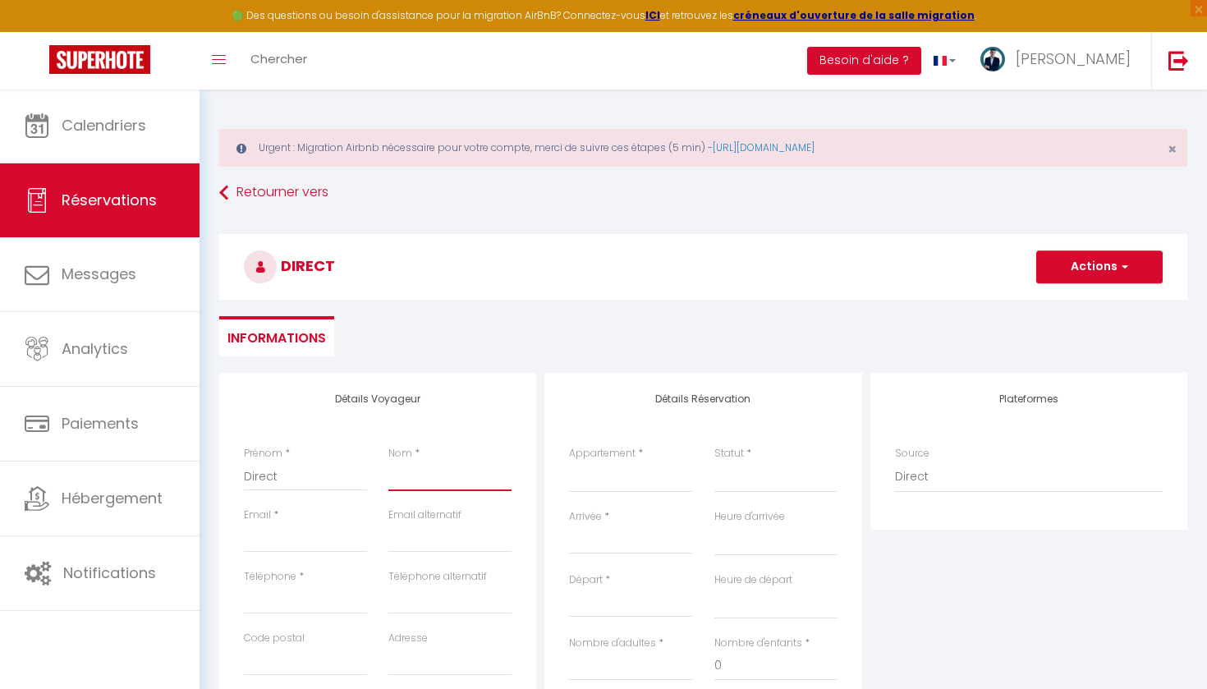
type input "b"
select select
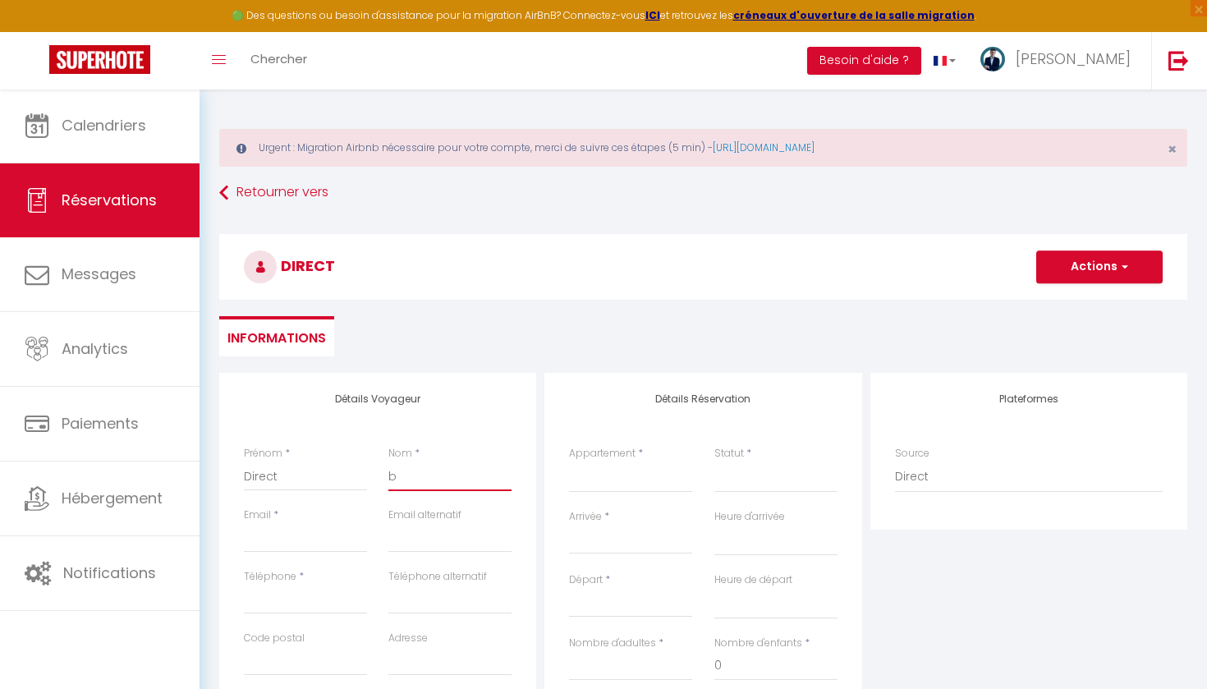
select select
checkbox input "false"
type input "be"
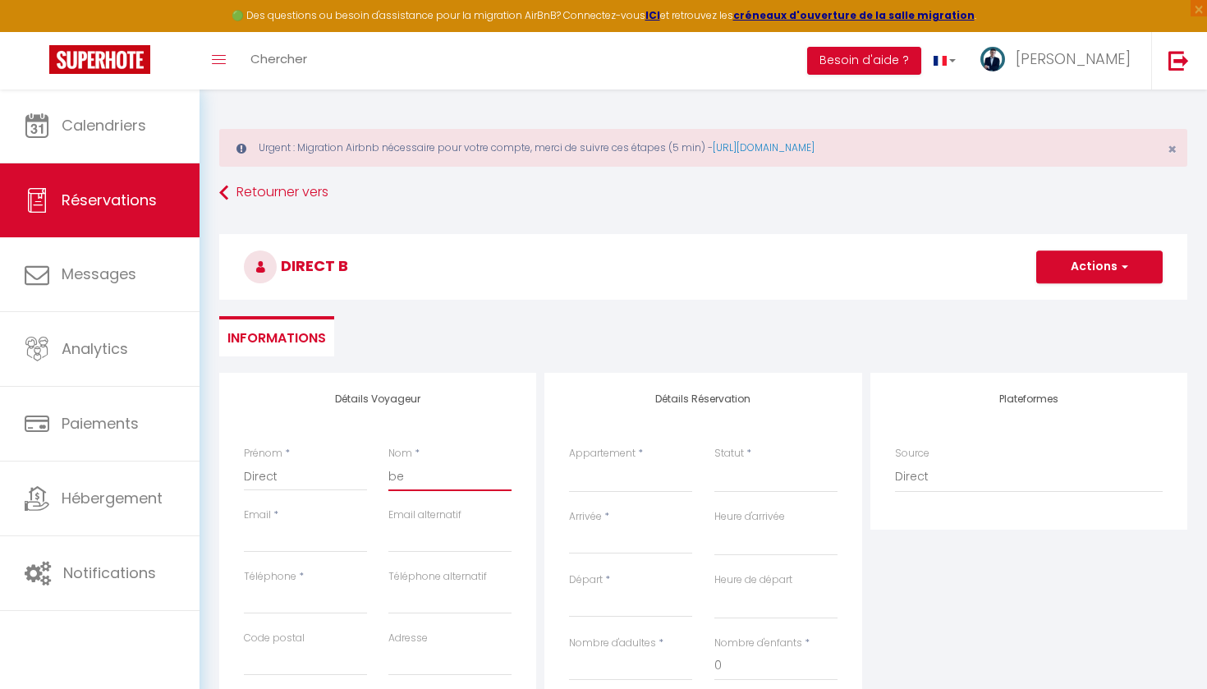
select select
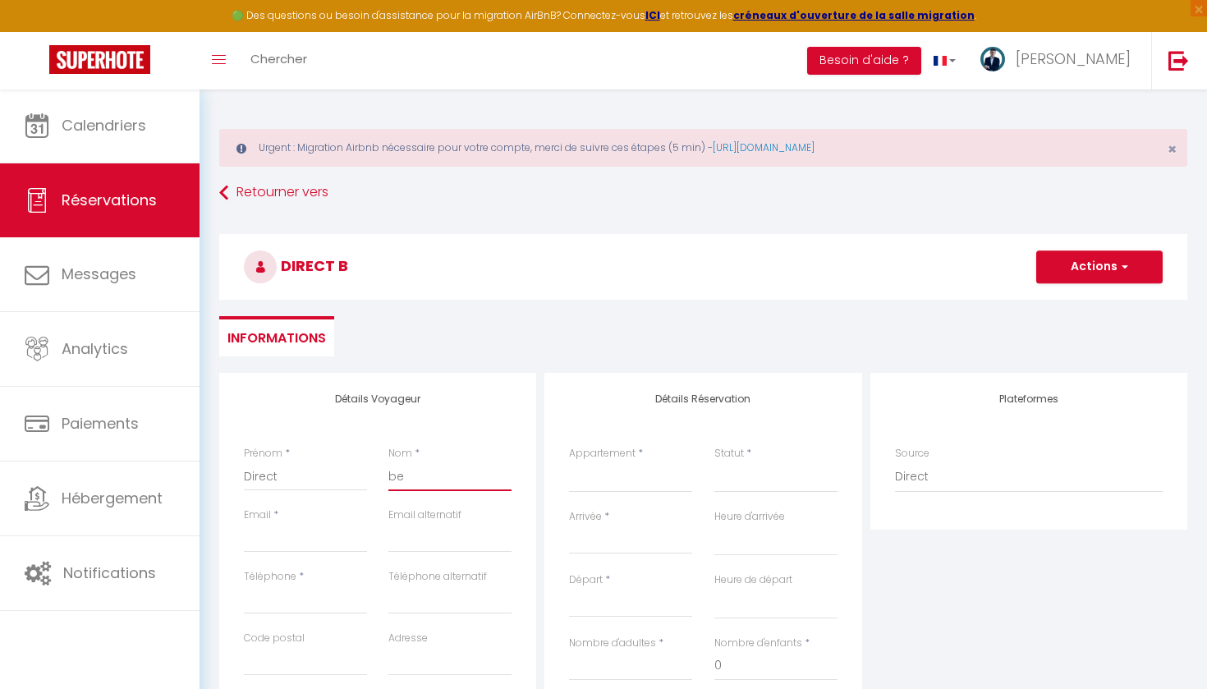
select select
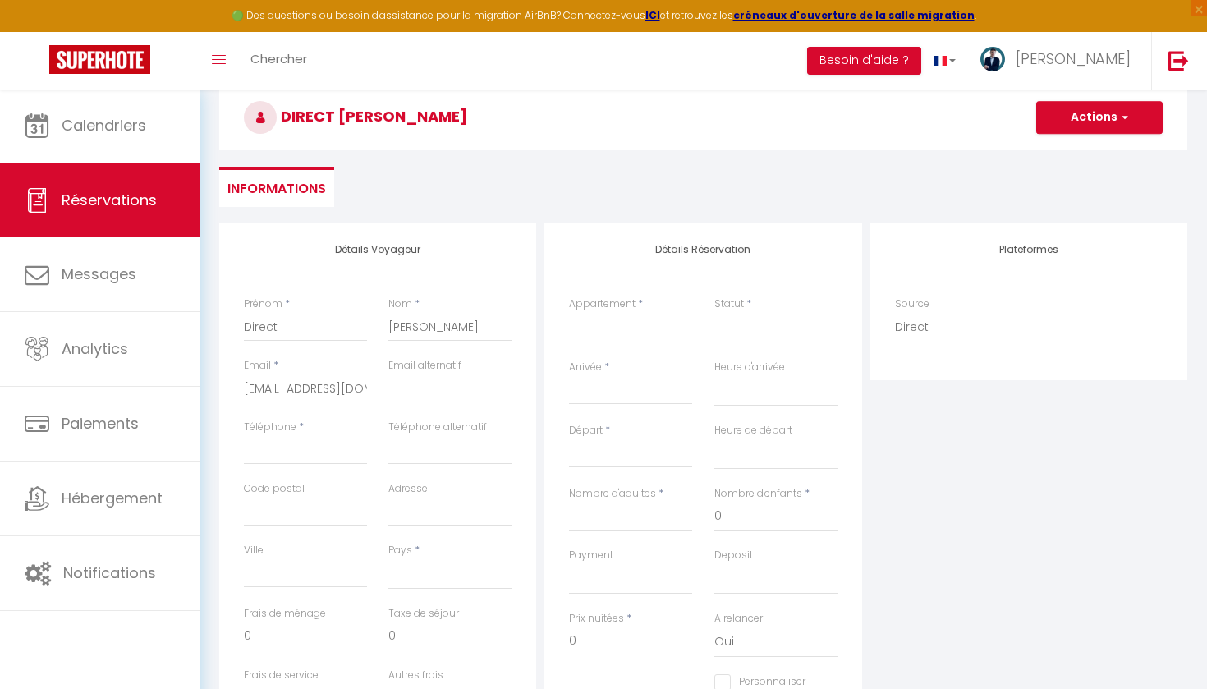
scroll to position [152, 0]
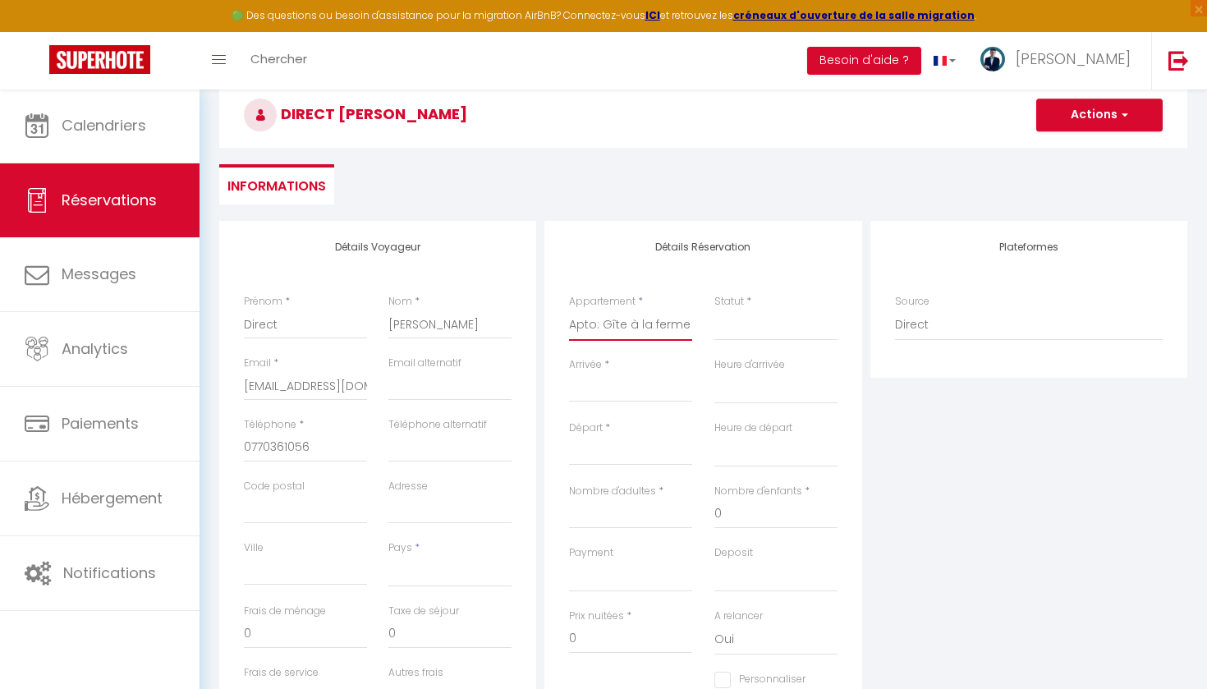
click at [752, 347] on div "Statut * Confirmé Non Confirmé Annulé Annulé par le voyageur No Show Request" at bounding box center [775, 325] width 145 height 63
click at [632, 379] on input "Arrivée" at bounding box center [630, 389] width 123 height 21
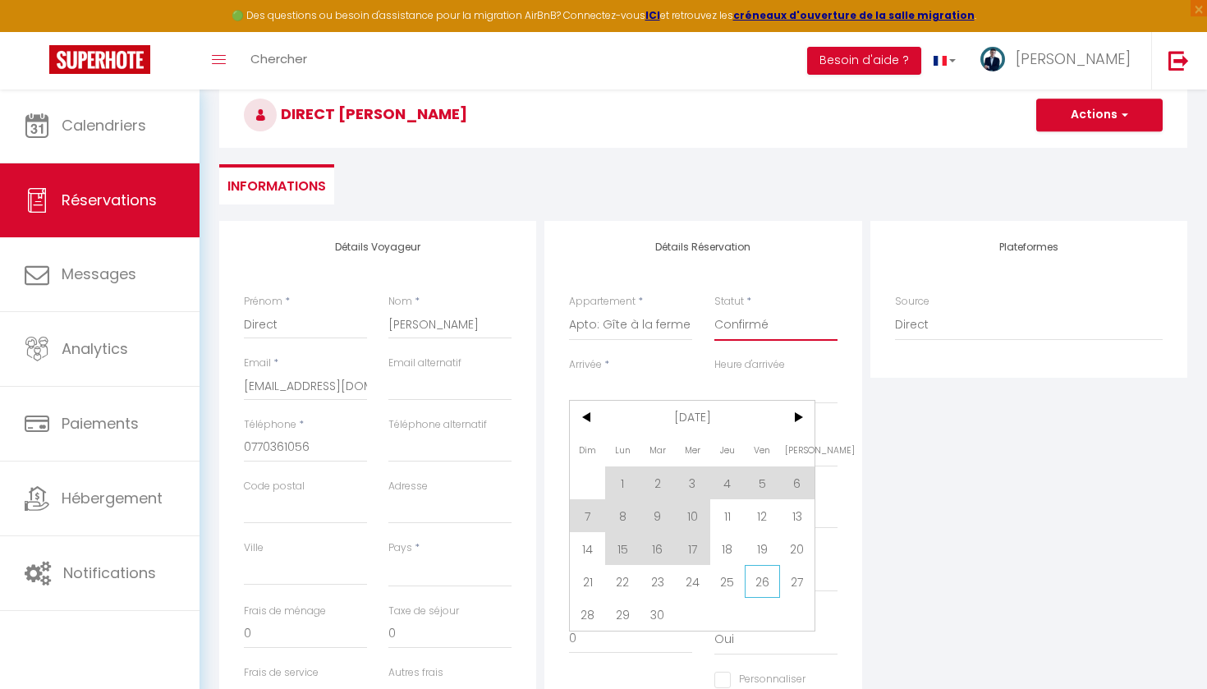
click at [755, 580] on span "26" at bounding box center [762, 581] width 35 height 33
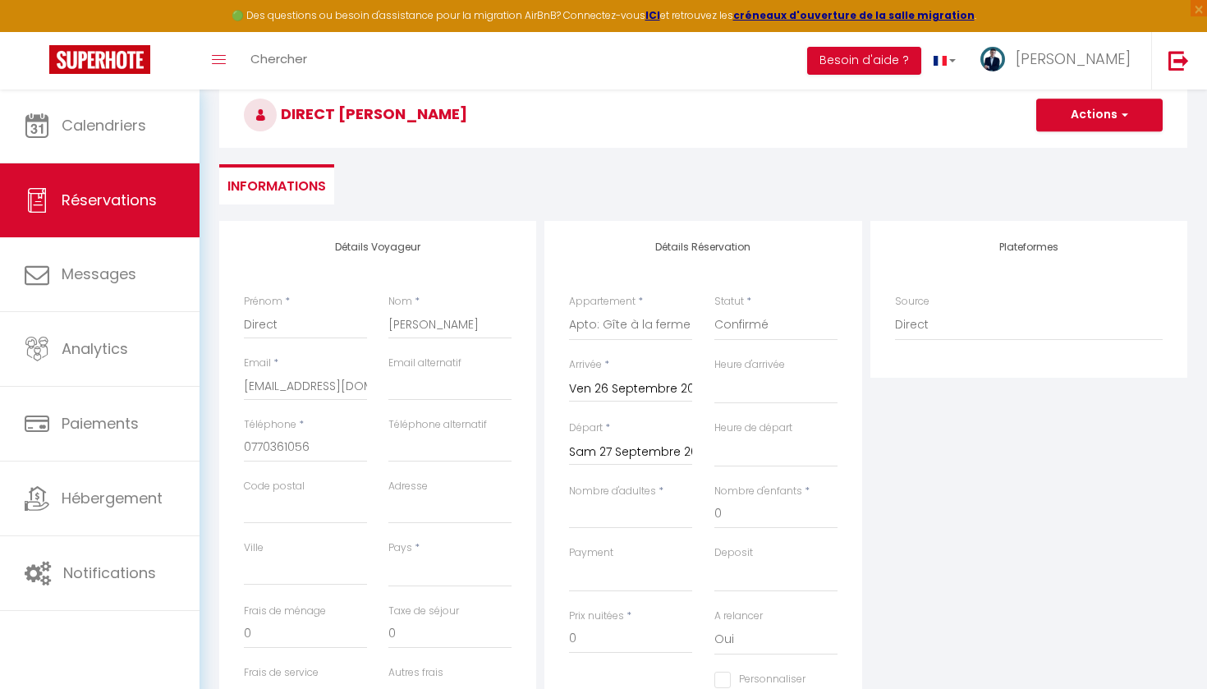
click at [610, 457] on input "Sam 27 Septembre 2025" at bounding box center [630, 452] width 123 height 21
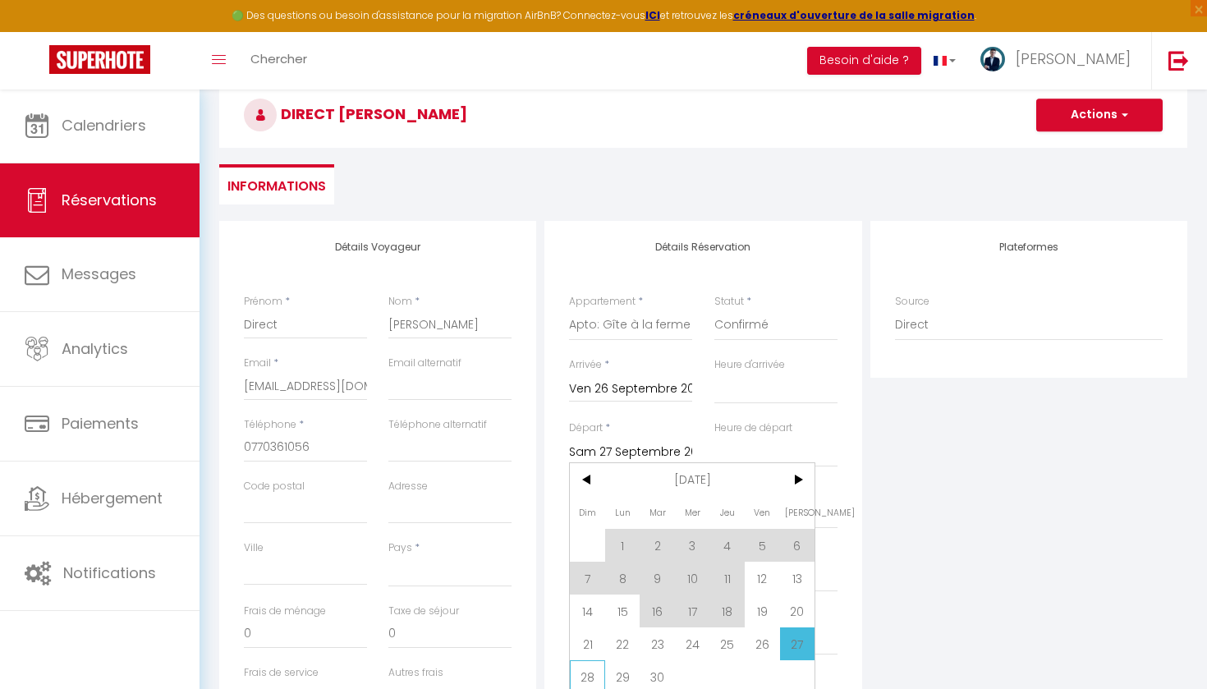
click at [588, 681] on span "28" at bounding box center [587, 676] width 35 height 33
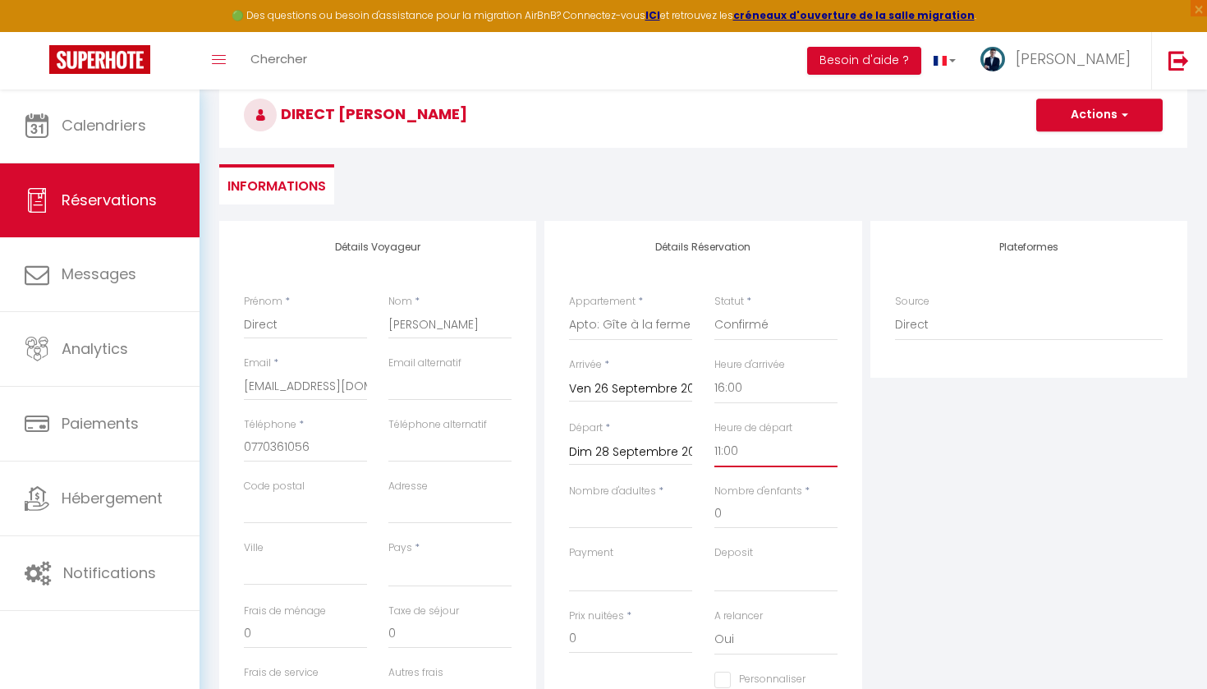
click at [609, 522] on input "Nombre d'adultes" at bounding box center [630, 514] width 123 height 30
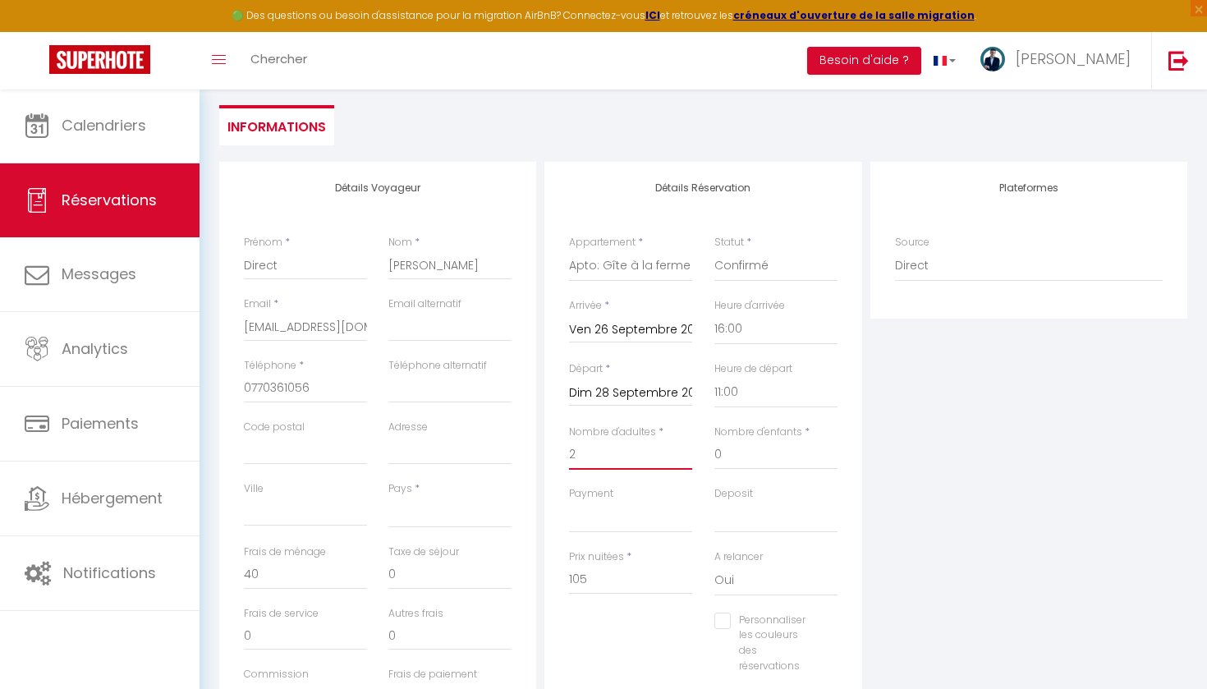
scroll to position [249, 0]
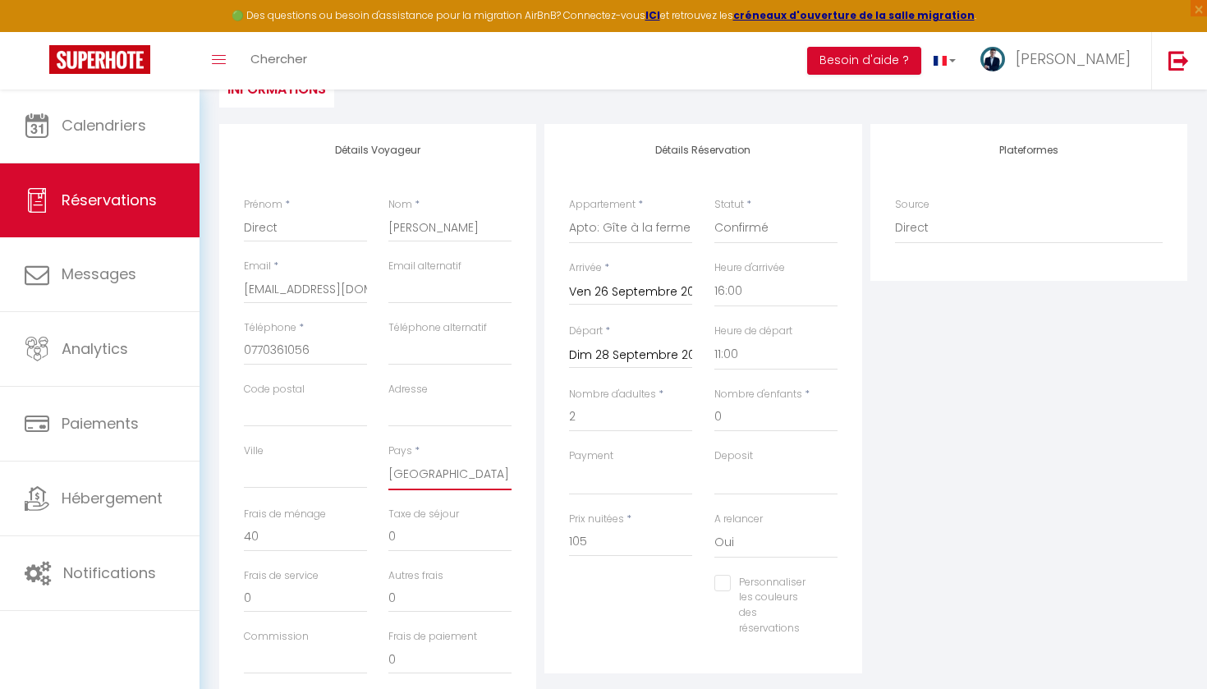
click at [283, 527] on input "40" at bounding box center [305, 537] width 123 height 30
click at [615, 545] on input "105" at bounding box center [630, 542] width 123 height 30
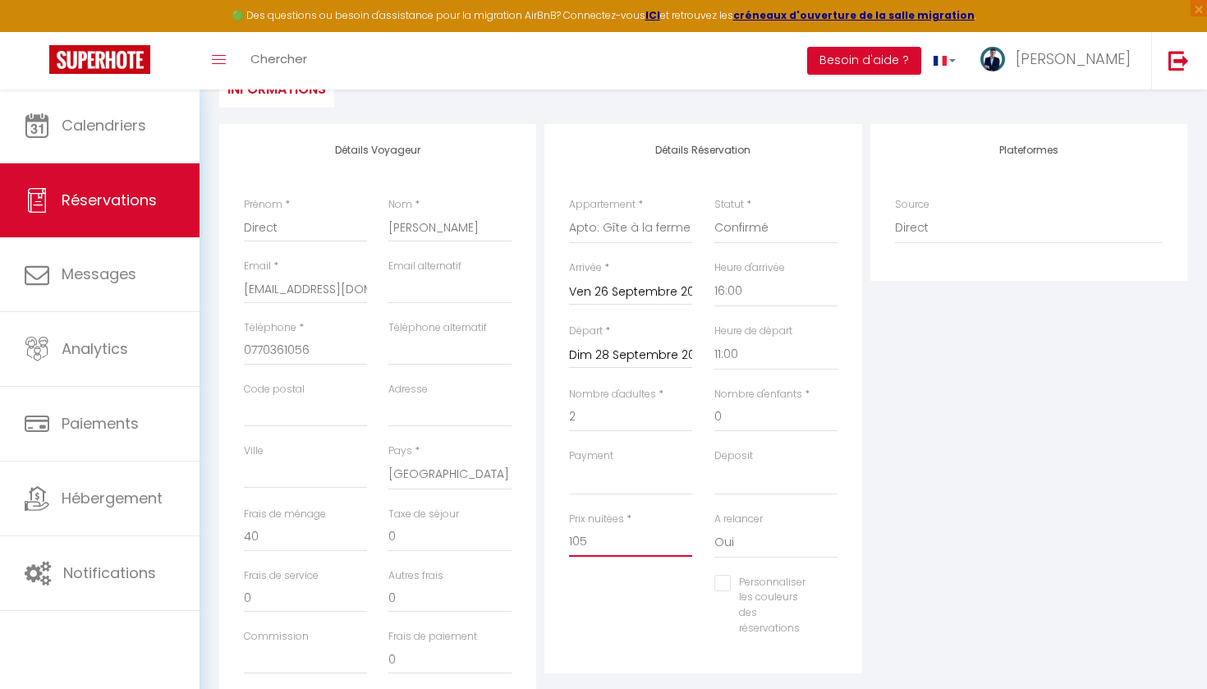
click at [615, 545] on input "105" at bounding box center [630, 542] width 123 height 30
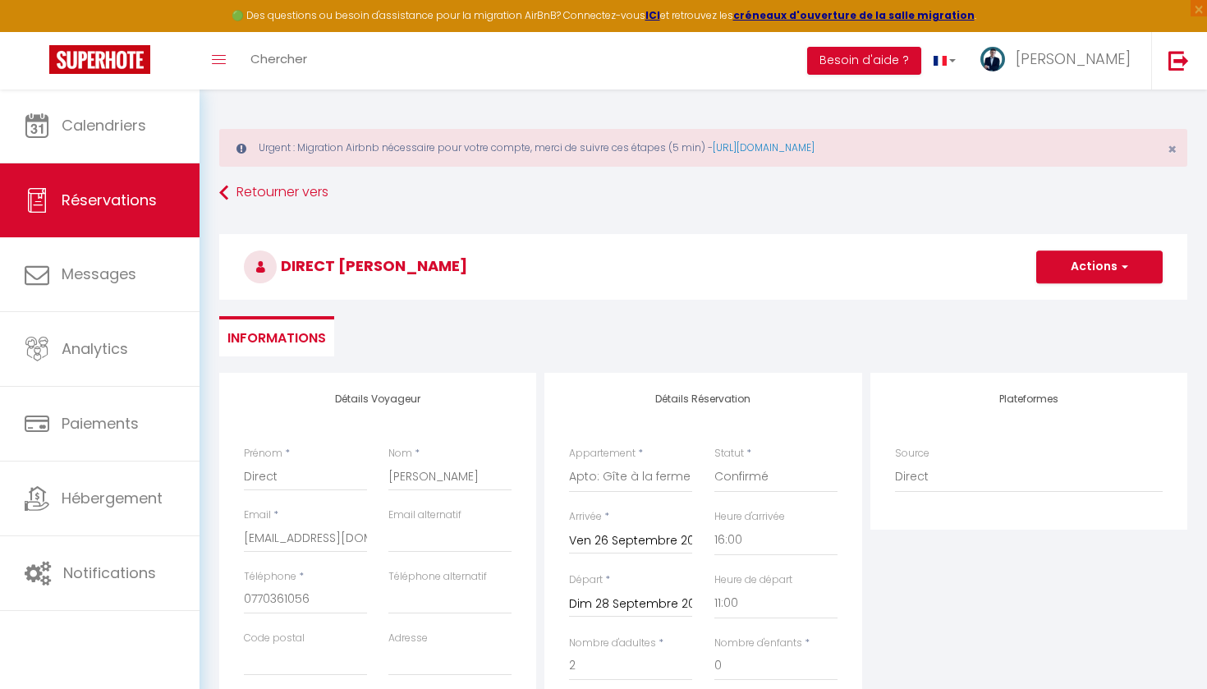
scroll to position [0, 0]
click at [1069, 265] on button "Actions" at bounding box center [1100, 267] width 126 height 33
click at [1041, 306] on link "Enregistrer" at bounding box center [1083, 302] width 130 height 21
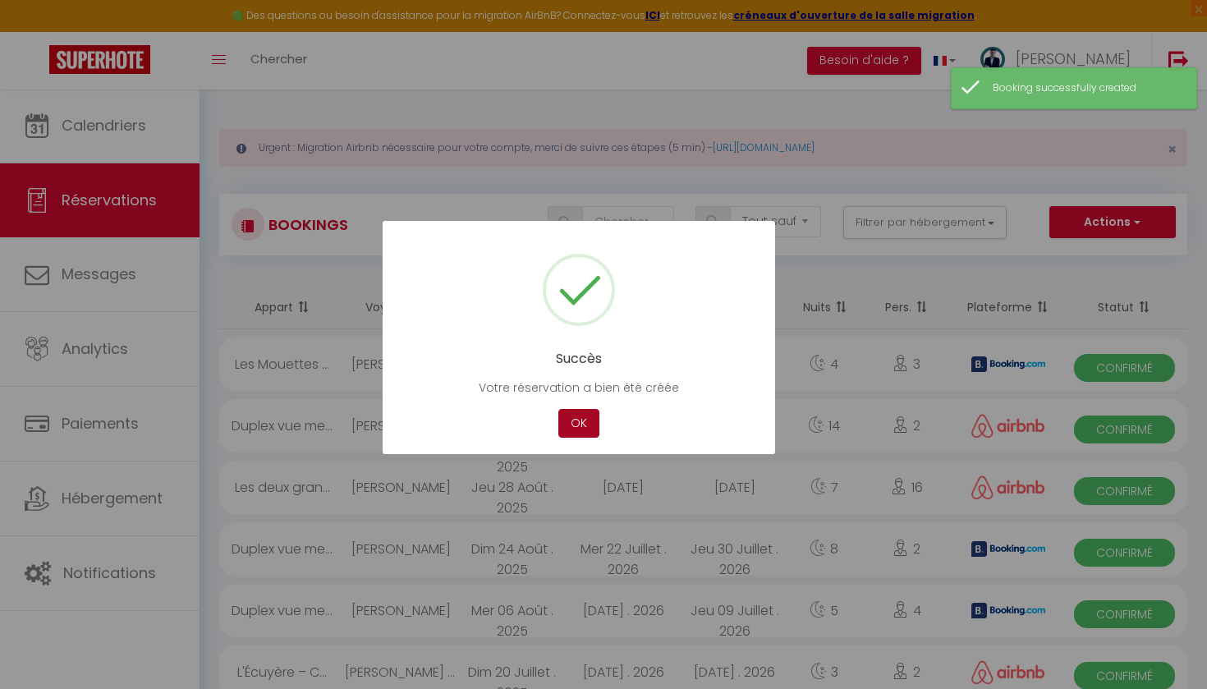
click at [578, 418] on button "OK" at bounding box center [579, 423] width 41 height 29
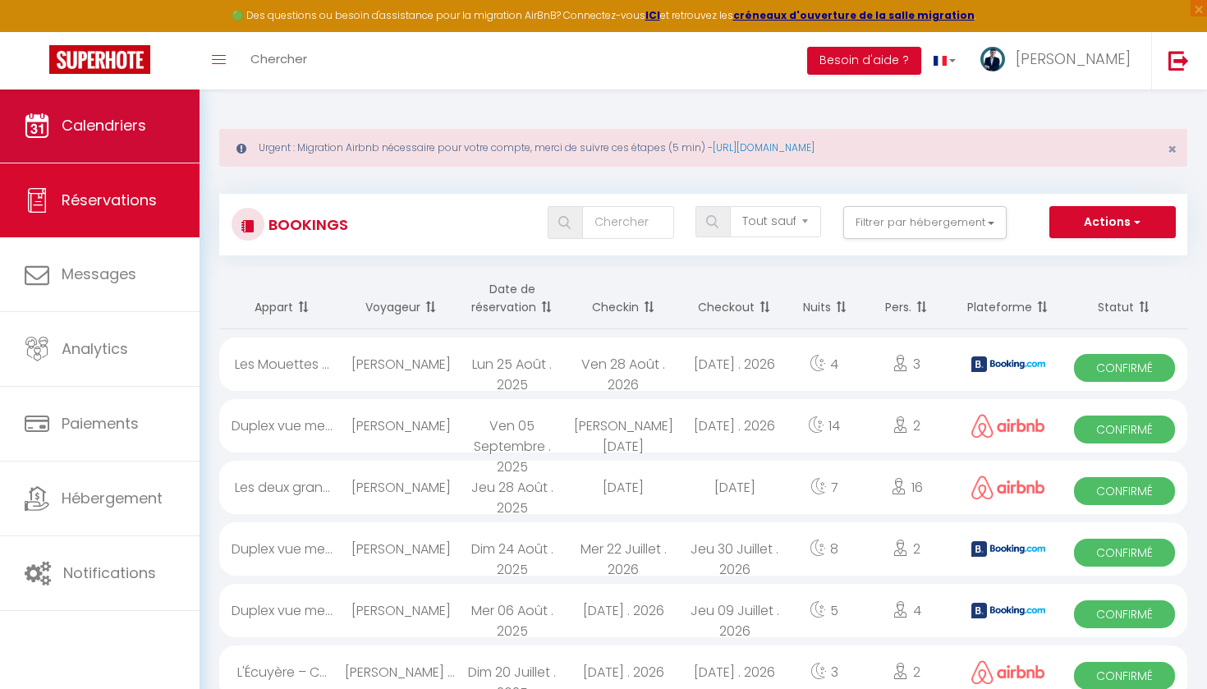
click at [90, 135] on span "Calendriers" at bounding box center [104, 125] width 85 height 21
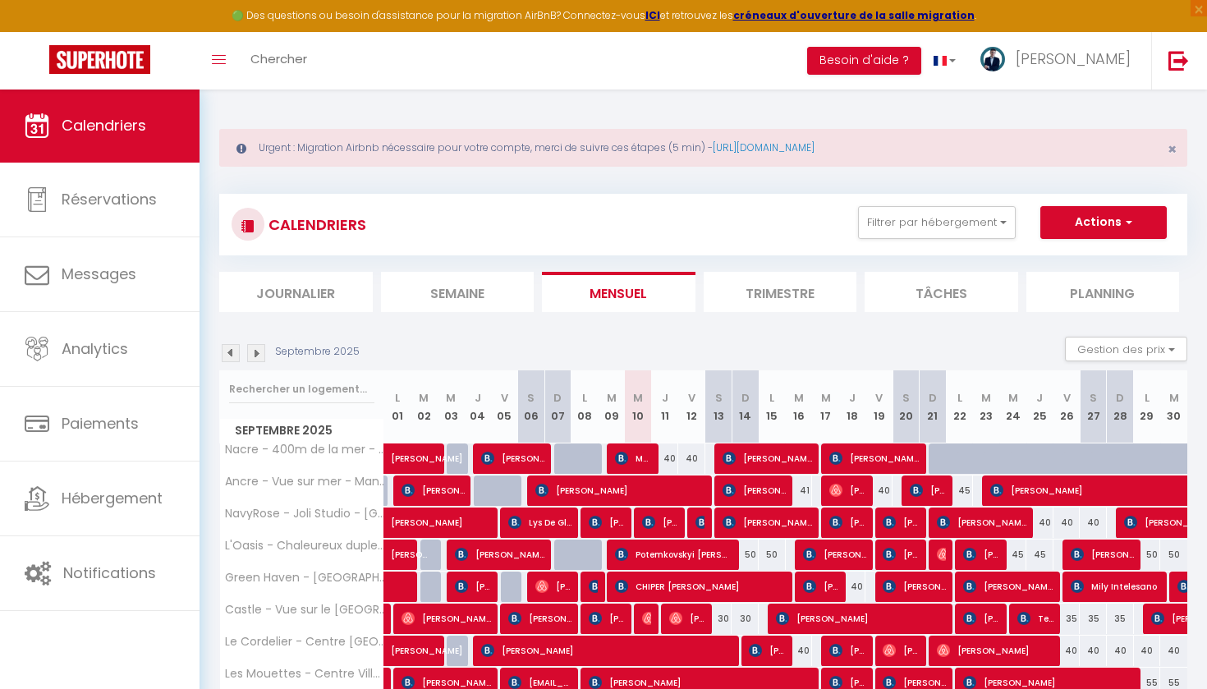
click at [234, 352] on img at bounding box center [231, 353] width 18 height 18
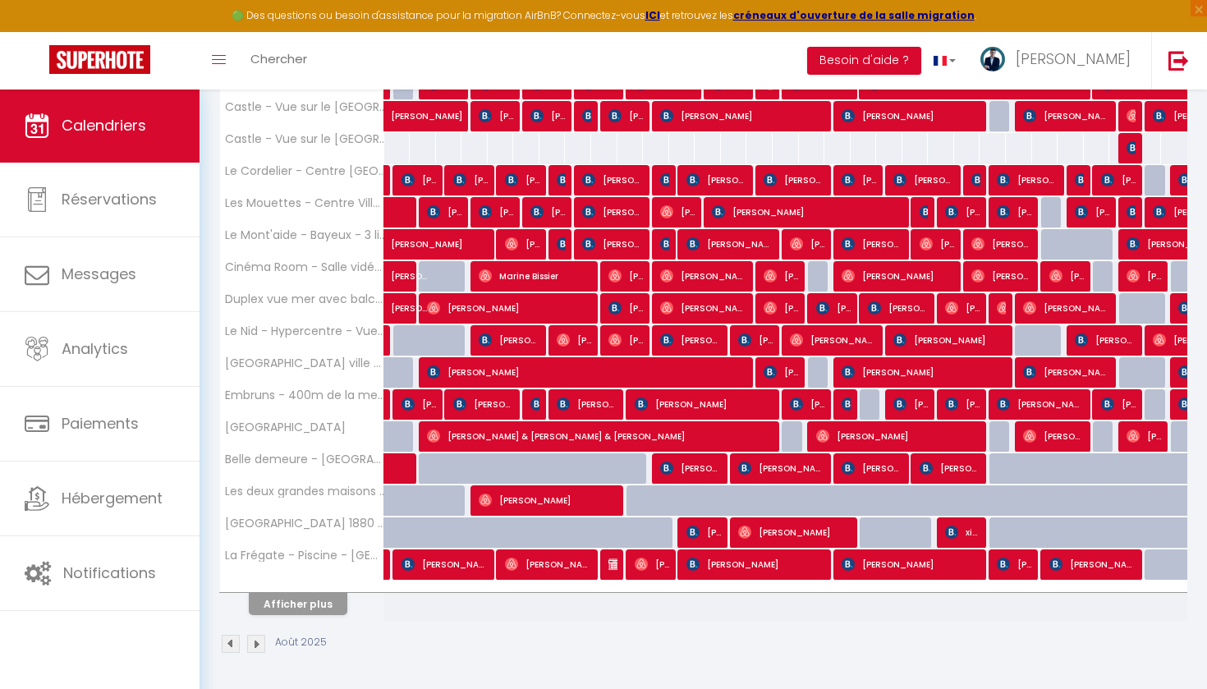
scroll to position [502, 0]
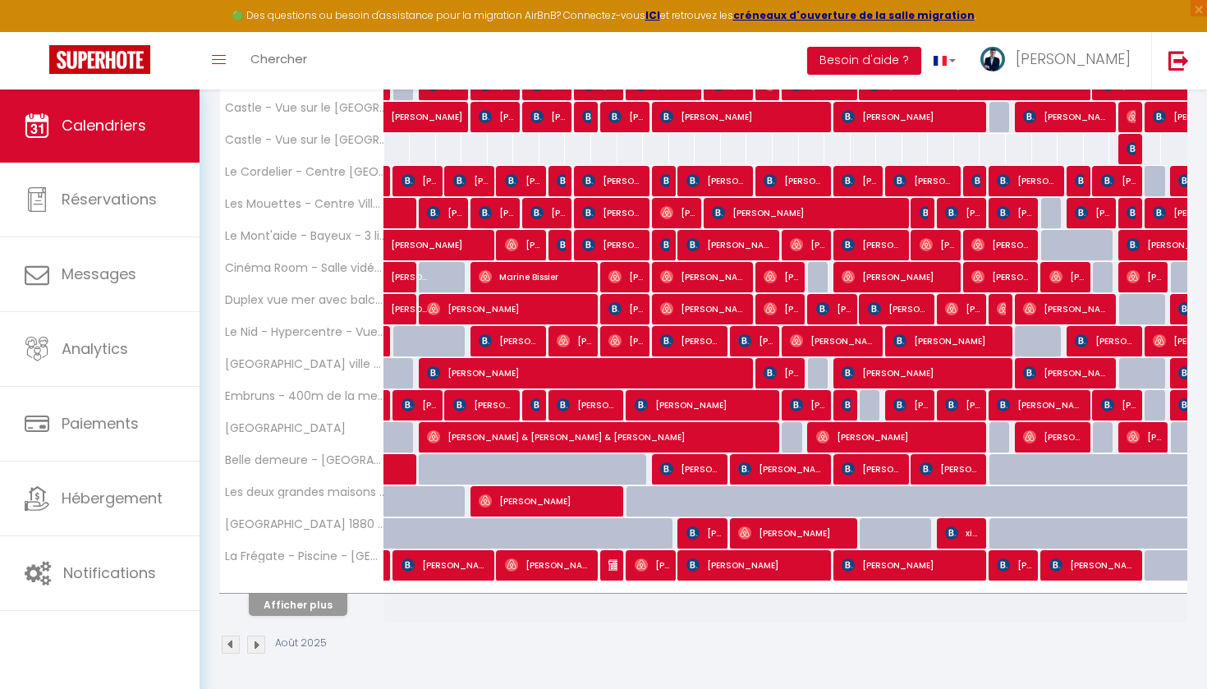
click at [308, 596] on button "Afficher plus" at bounding box center [298, 605] width 99 height 22
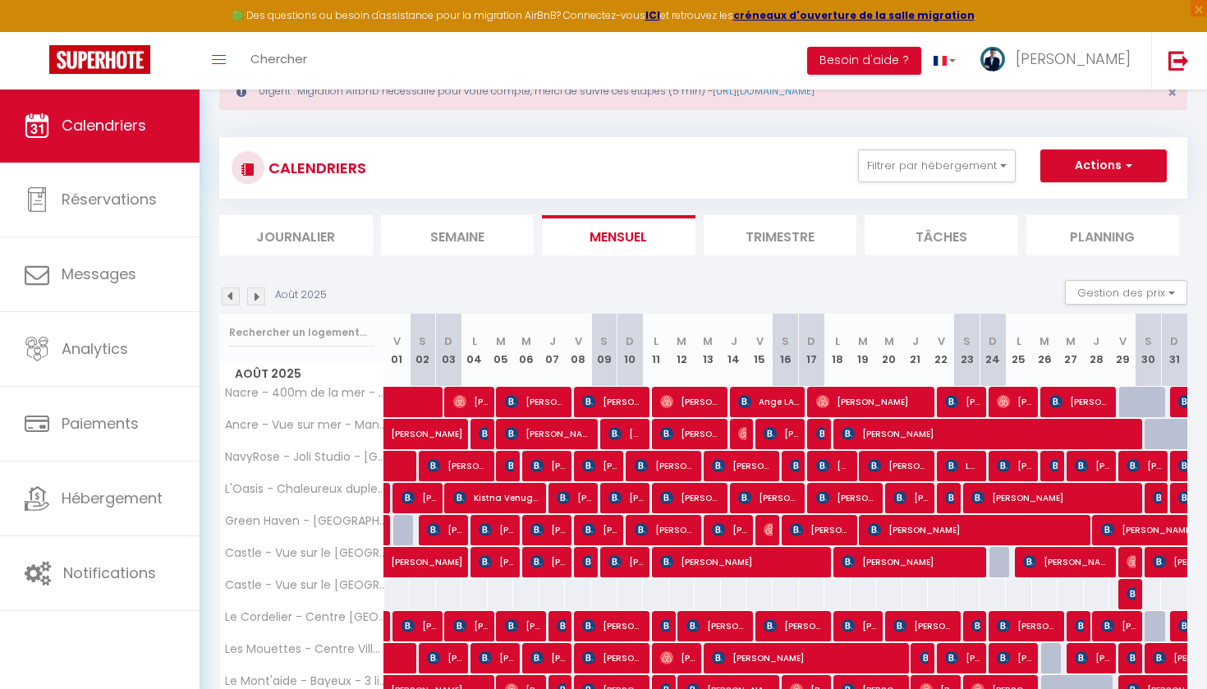
scroll to position [50, 0]
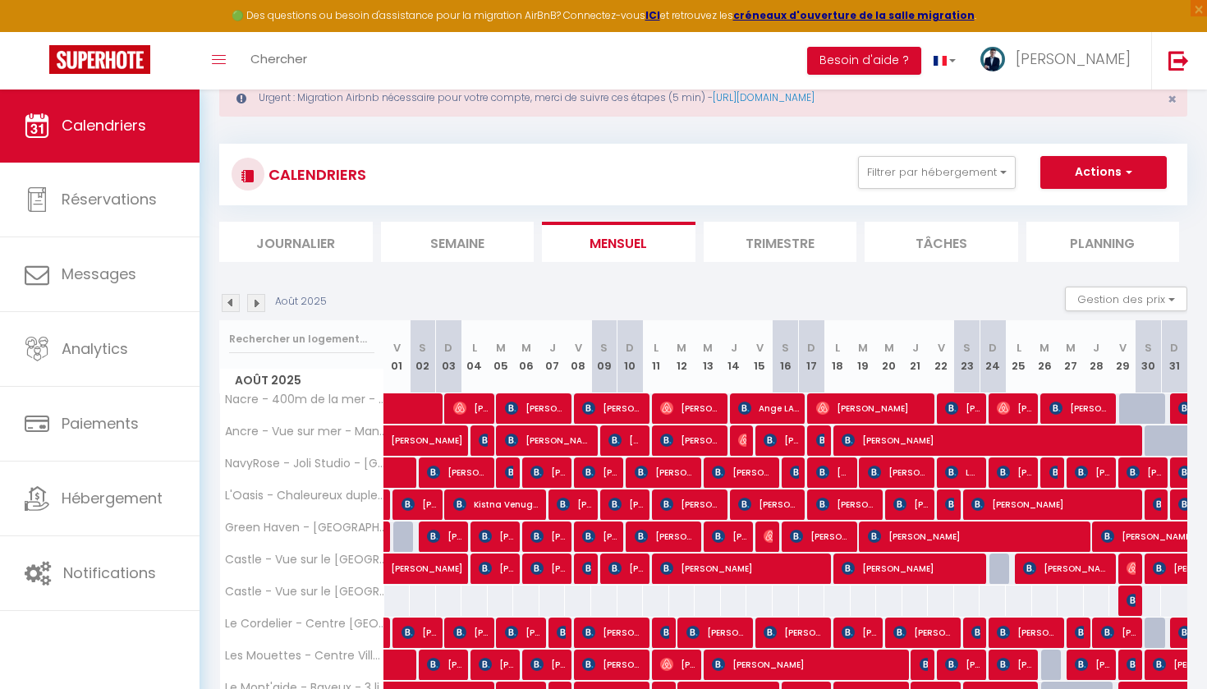
click at [609, 237] on li "Mensuel" at bounding box center [619, 242] width 154 height 40
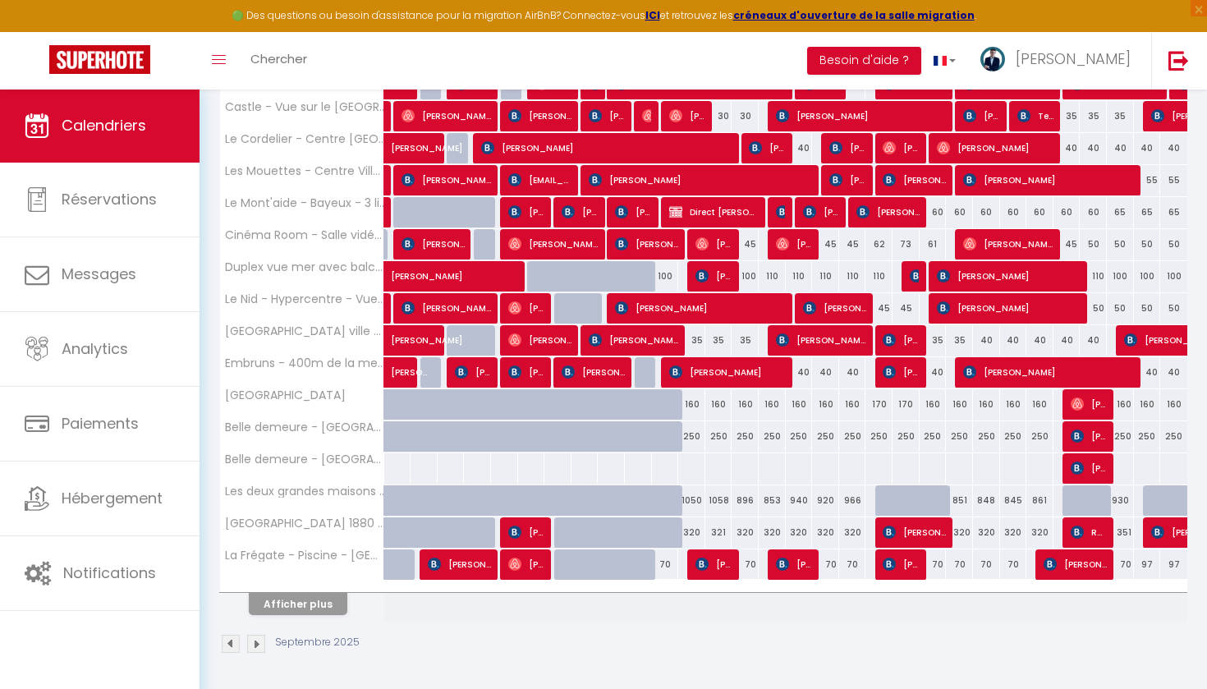
scroll to position [502, 0]
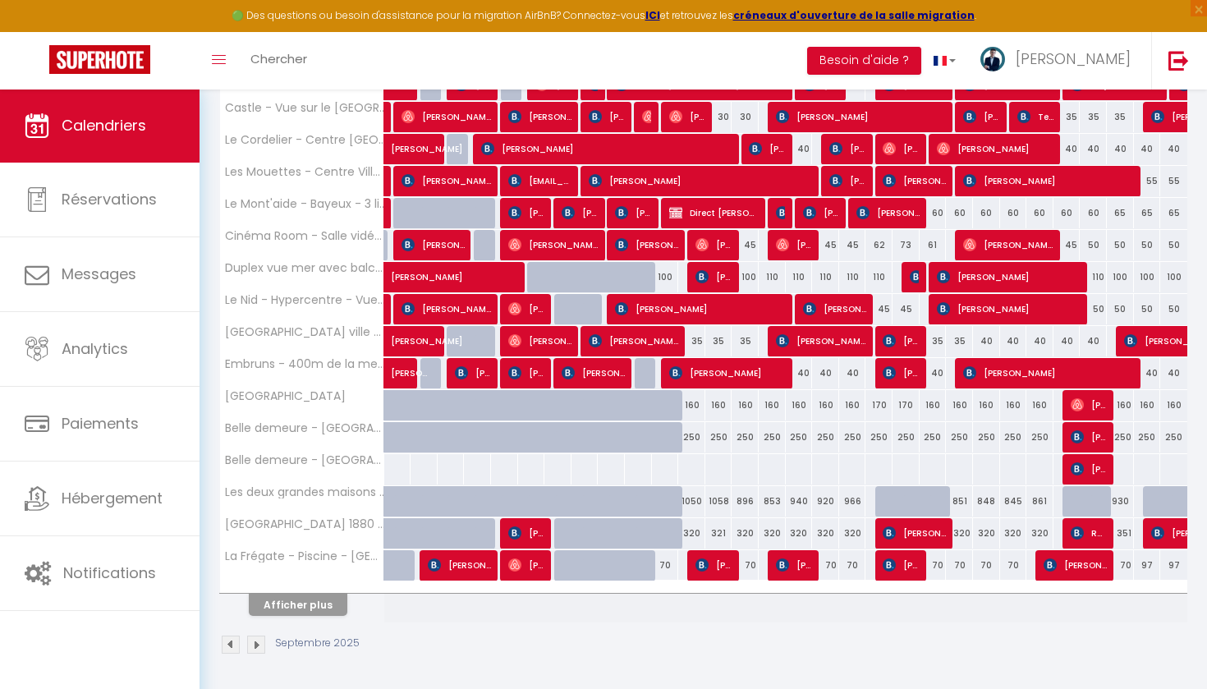
click at [341, 611] on button "Afficher plus" at bounding box center [298, 605] width 99 height 22
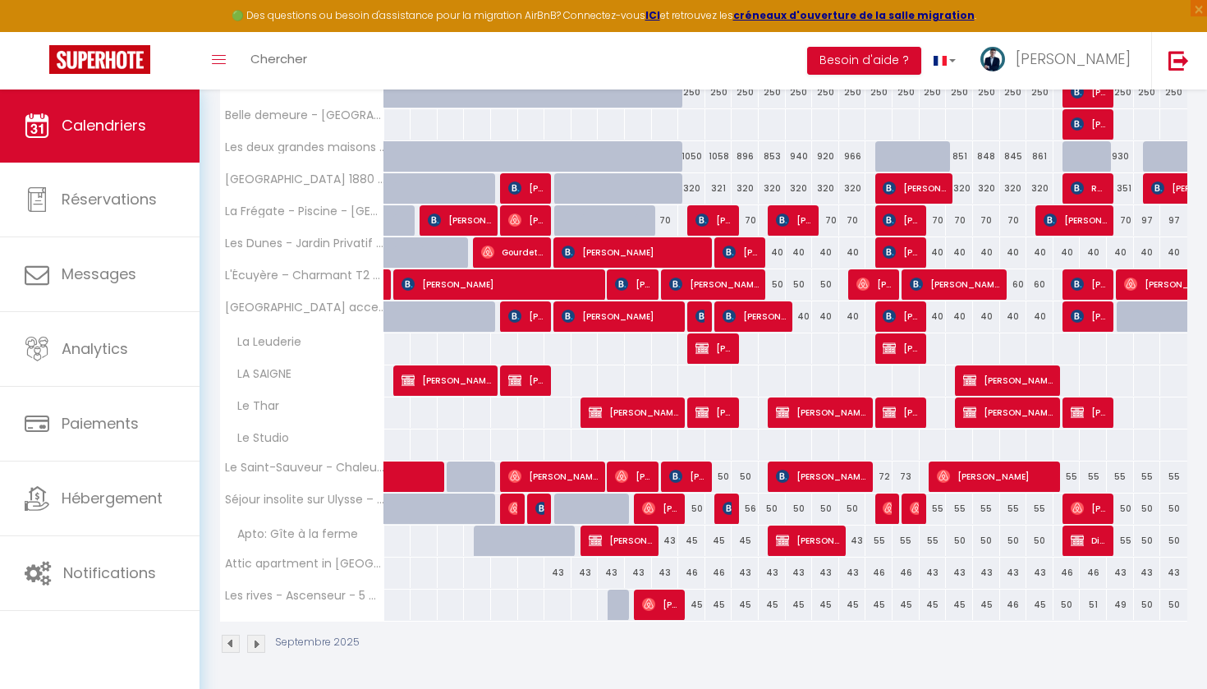
scroll to position [846, 0]
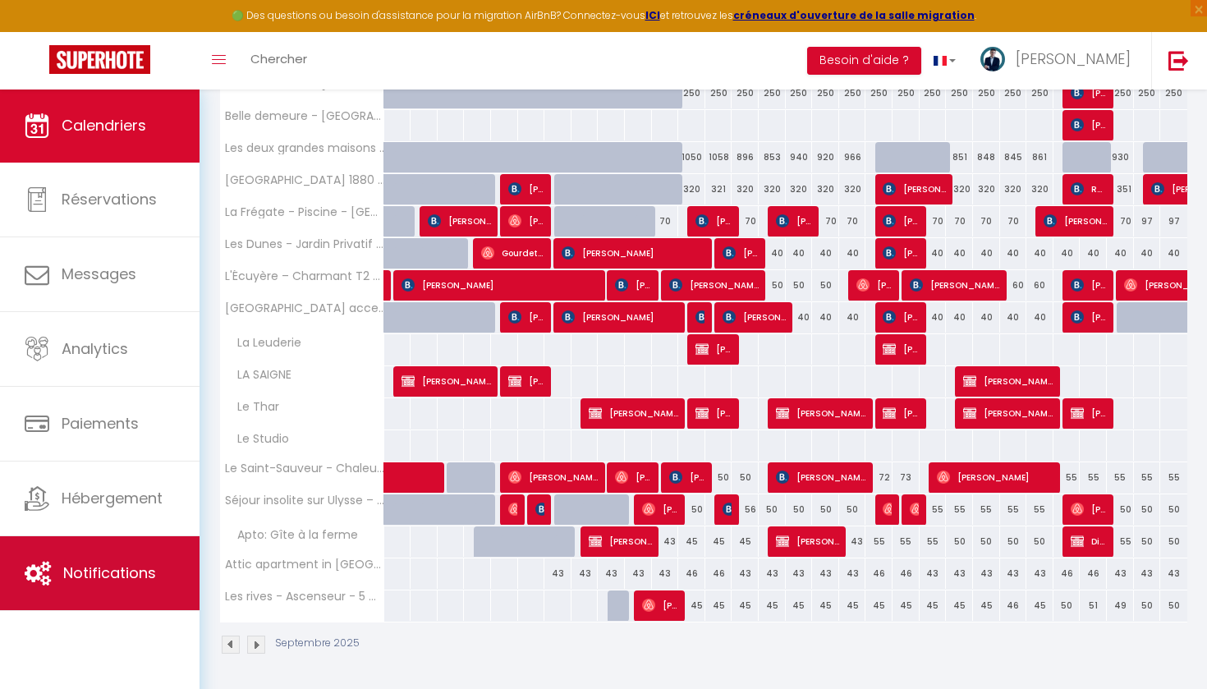
click at [109, 540] on link "Notifications" at bounding box center [100, 573] width 200 height 74
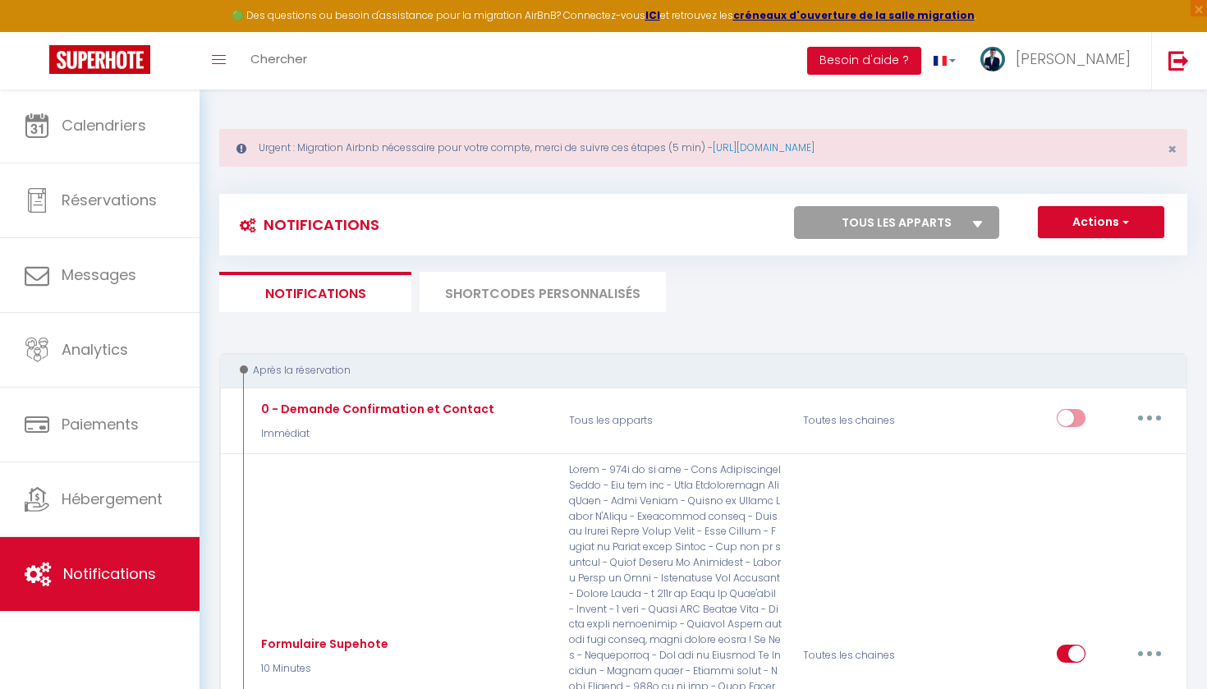
click at [545, 292] on li "SHORTCODES PERSONNALISÉS" at bounding box center [543, 292] width 246 height 40
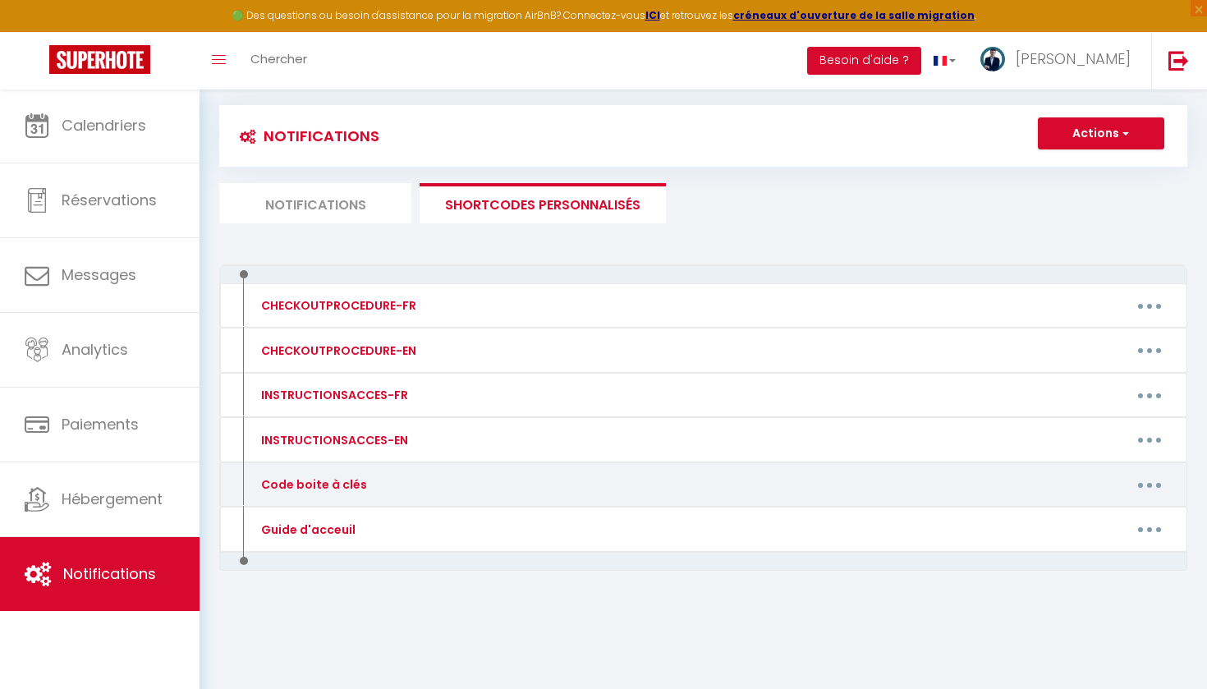
scroll to position [89, 0]
click at [1141, 488] on button "button" at bounding box center [1150, 484] width 46 height 26
click at [1092, 513] on link "Editer" at bounding box center [1107, 522] width 122 height 28
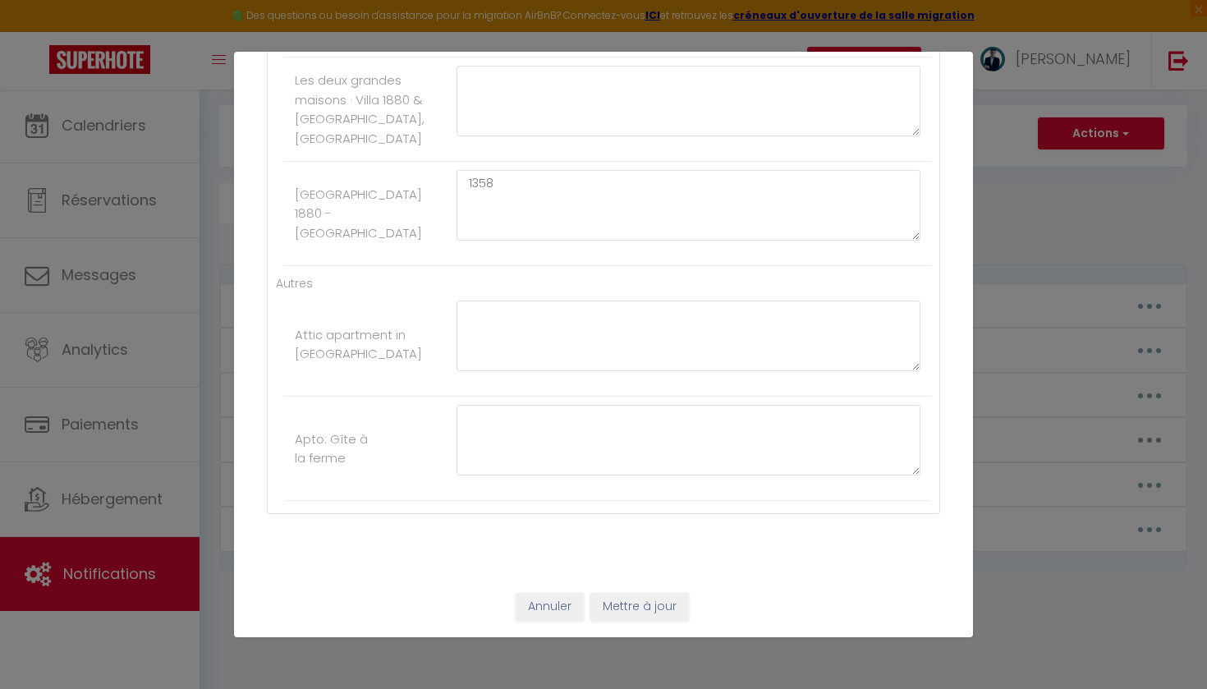
scroll to position [3901, 0]
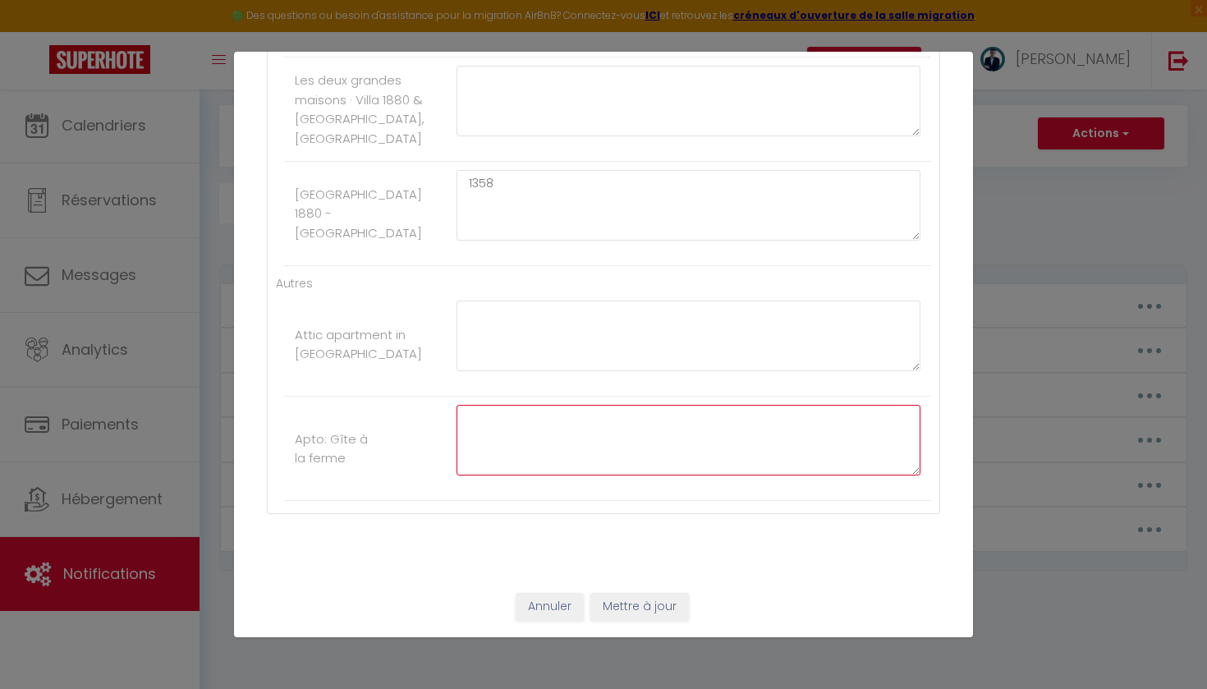
click at [490, 430] on textarea at bounding box center [689, 440] width 464 height 71
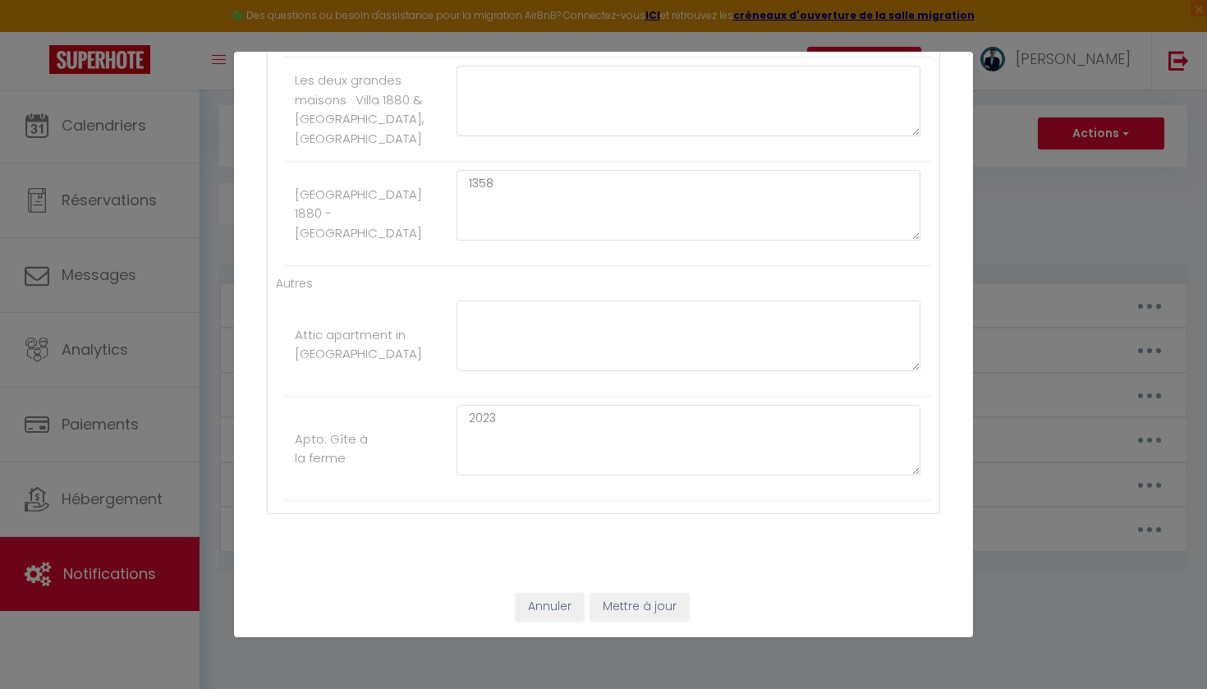
click at [637, 613] on button "Mettre à jour" at bounding box center [640, 607] width 99 height 28
